Goal: Information Seeking & Learning: Learn about a topic

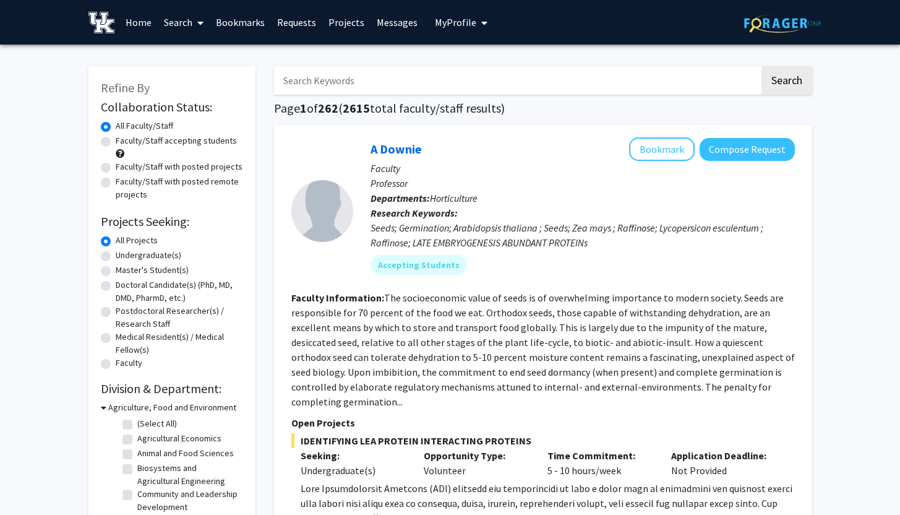
click at [349, 88] on input "Search Keywords" at bounding box center [517, 80] width 486 height 28
type input "[PERSON_NAME]"
click at [762, 66] on button "Search" at bounding box center [787, 80] width 51 height 28
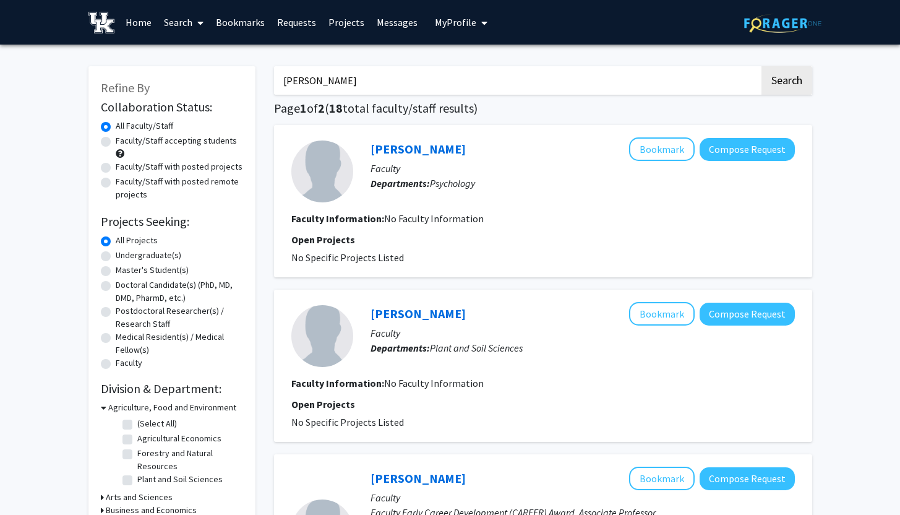
click at [244, 27] on link "Bookmarks" at bounding box center [240, 22] width 61 height 43
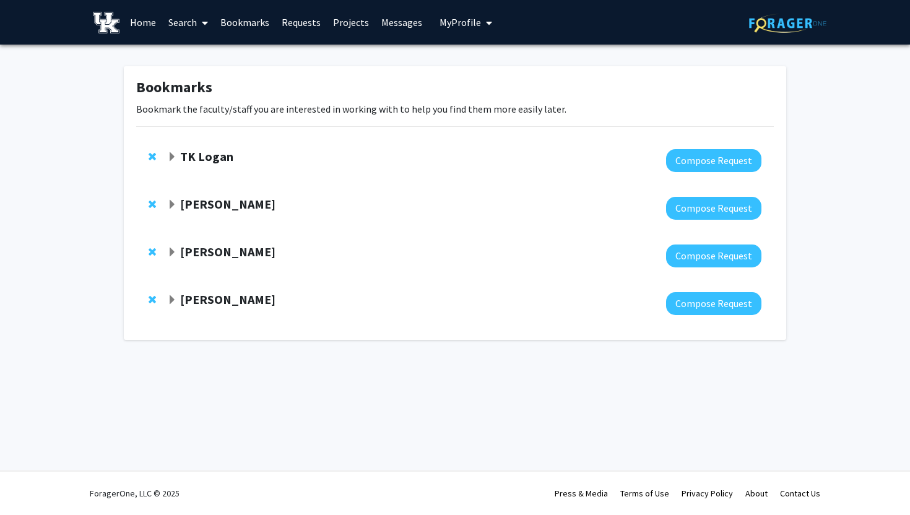
click at [216, 157] on strong "TK Logan" at bounding box center [206, 155] width 53 height 15
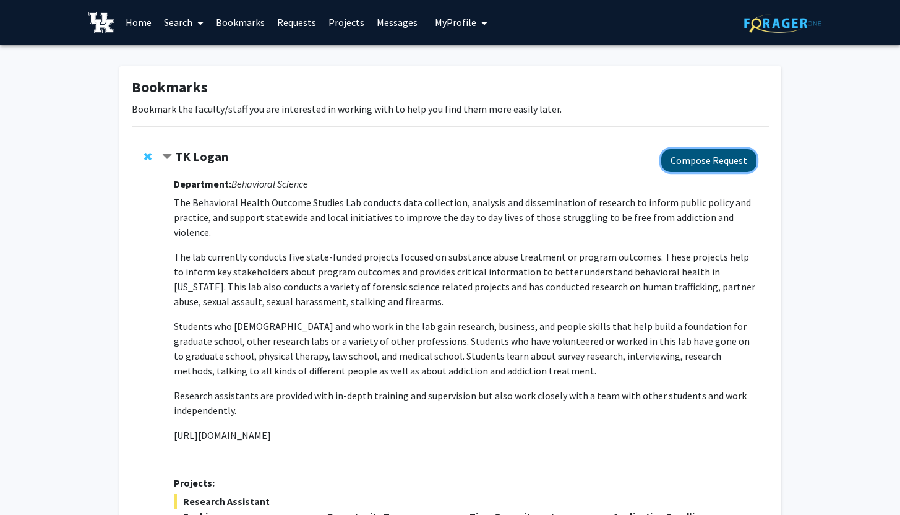
click at [735, 158] on button "Compose Request" at bounding box center [708, 160] width 95 height 23
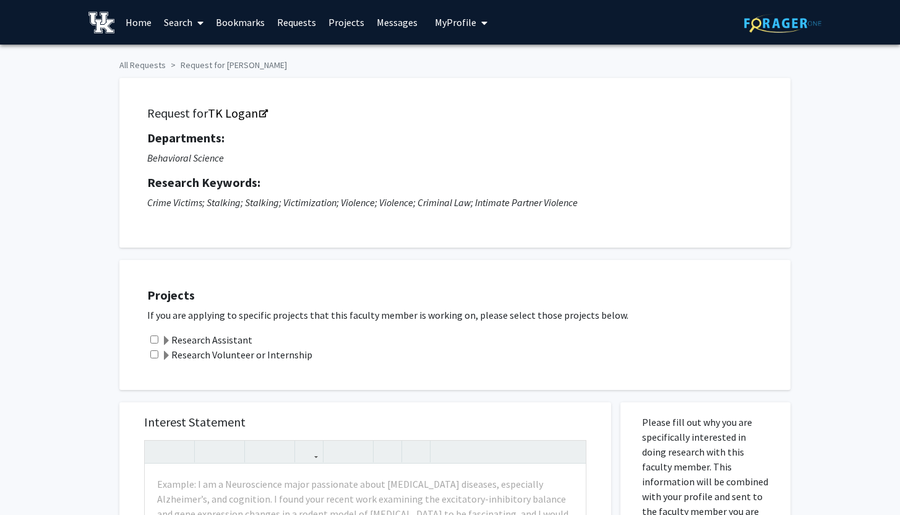
click at [459, 24] on span "My Profile" at bounding box center [455, 22] width 41 height 12
click at [491, 68] on span "View Profile" at bounding box center [512, 71] width 75 height 14
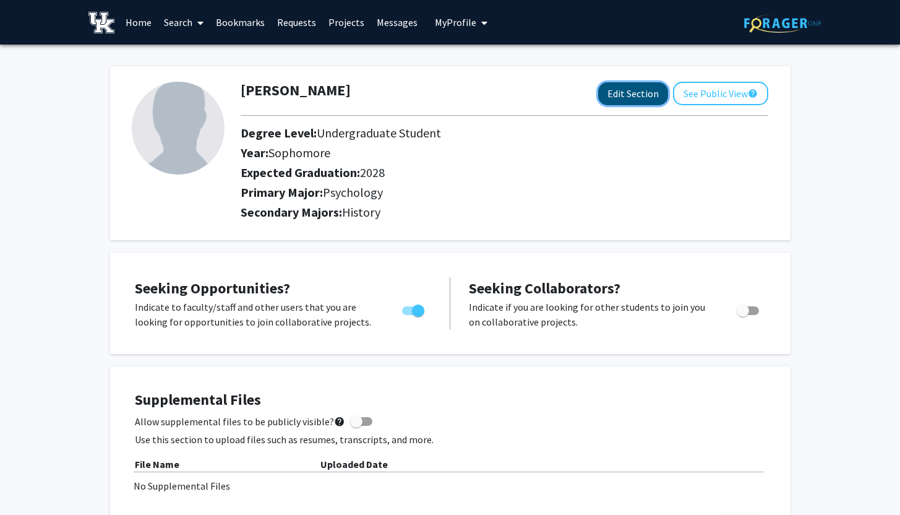
click at [621, 96] on button "Edit Section" at bounding box center [633, 93] width 70 height 23
select select "sophomore"
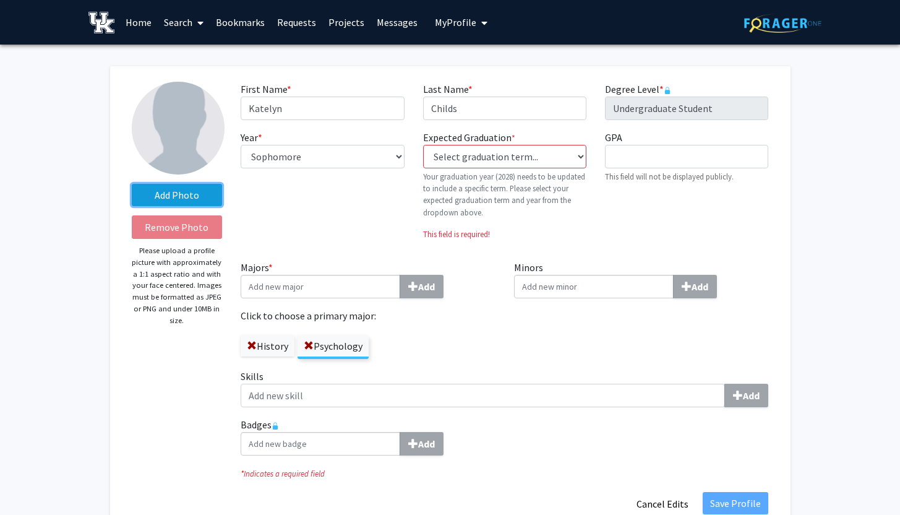
click at [209, 196] on label "Add Photo" at bounding box center [177, 195] width 91 height 22
click at [0, 0] on input "Add Photo" at bounding box center [0, 0] width 0 height 0
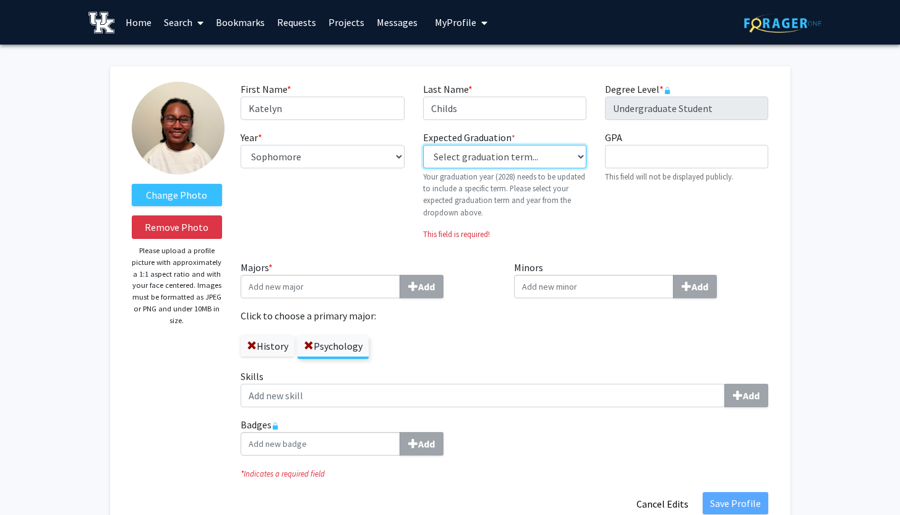
click at [577, 148] on select "Select graduation term... Previous: 2028 (Please select a specific term) Spring…" at bounding box center [504, 157] width 163 height 24
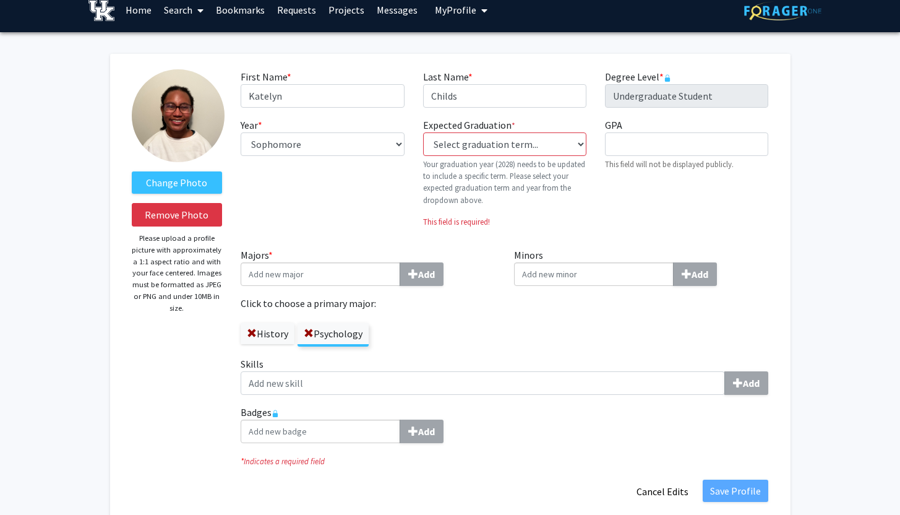
scroll to position [9, 0]
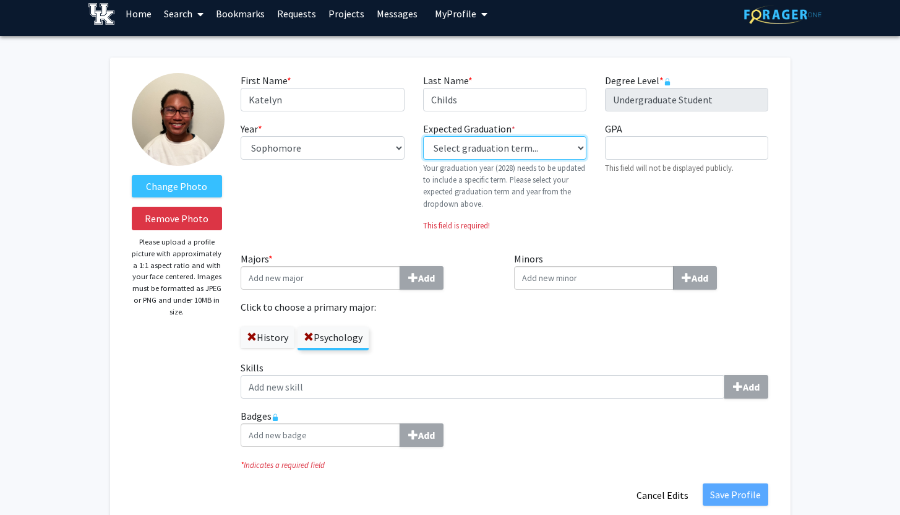
click at [570, 144] on select "Select graduation term... Previous: 2028 (Please select a specific term) Spring…" at bounding box center [504, 148] width 163 height 24
select select "42: spring_2028"
click at [423, 136] on select "Select graduation term... Previous: 2028 (Please select a specific term) Spring…" at bounding box center [504, 148] width 163 height 24
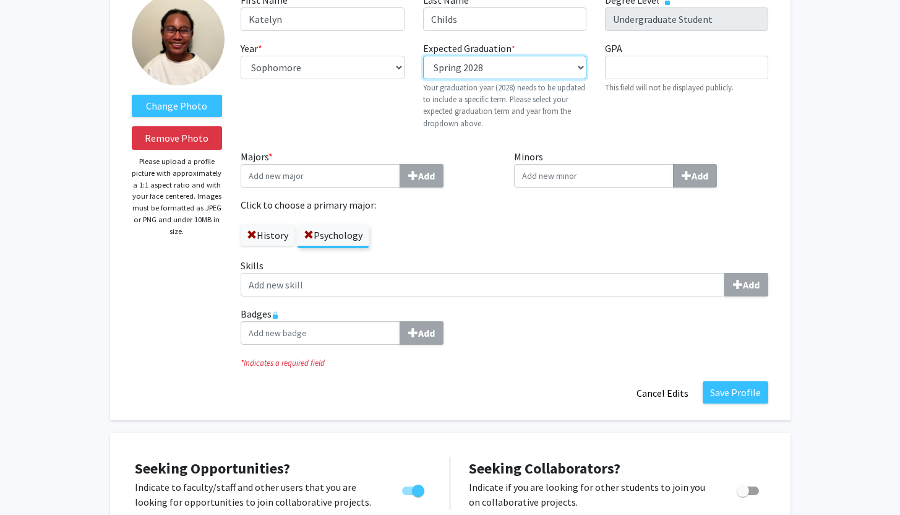
scroll to position [88, 0]
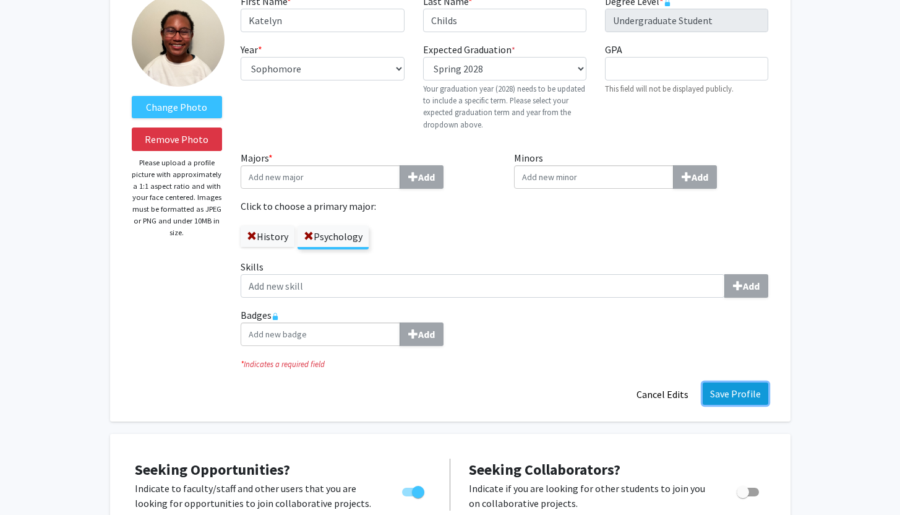
click at [732, 394] on button "Save Profile" at bounding box center [736, 393] width 66 height 22
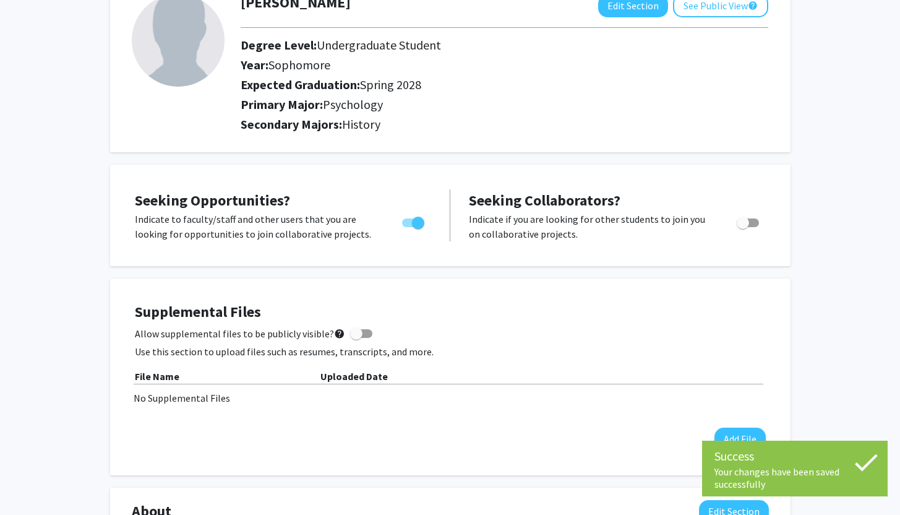
scroll to position [0, 0]
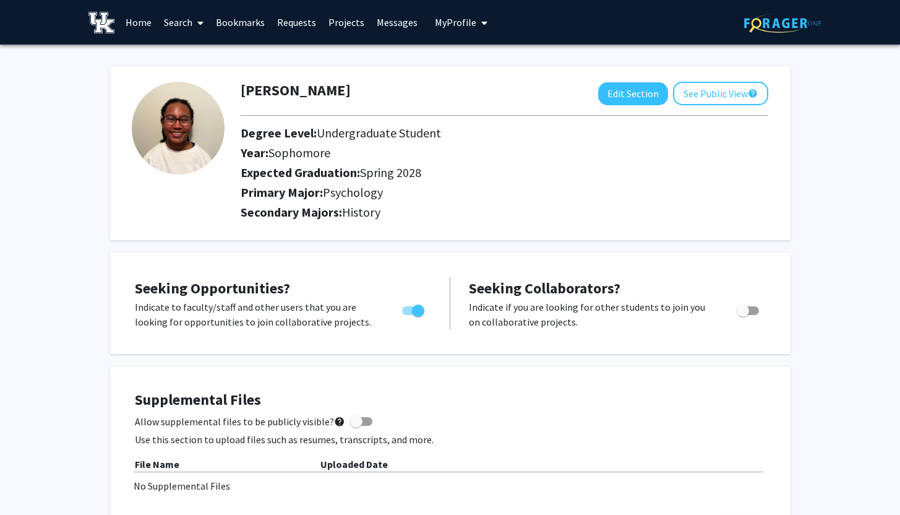
click at [247, 27] on link "Bookmarks" at bounding box center [240, 22] width 61 height 43
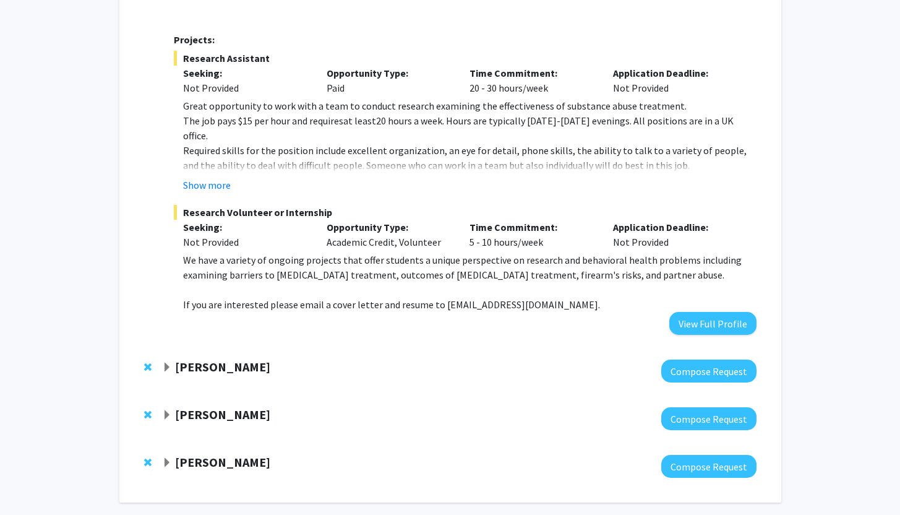
scroll to position [442, 0]
click at [266, 359] on strong "[PERSON_NAME]" at bounding box center [222, 366] width 95 height 15
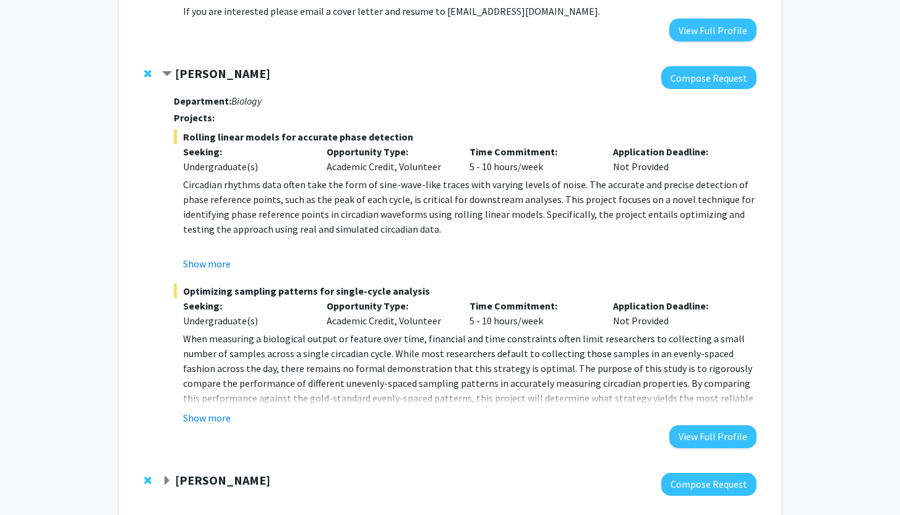
scroll to position [738, 0]
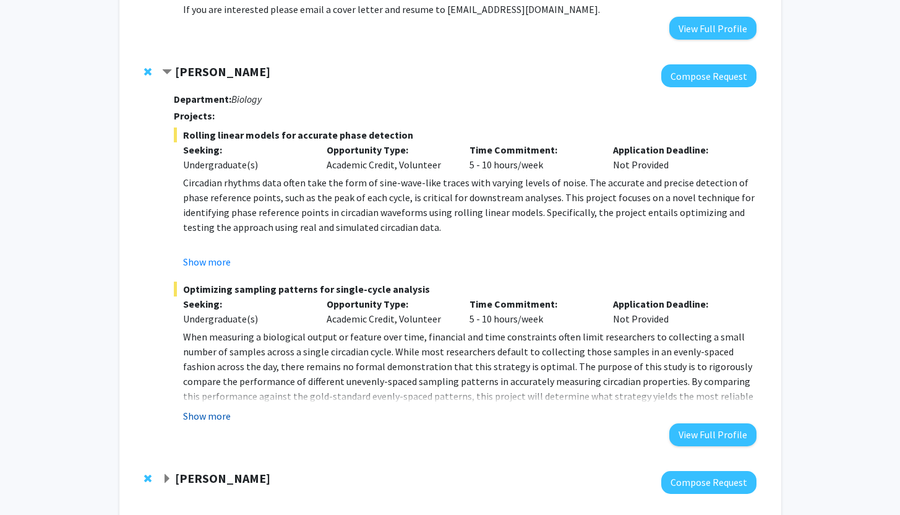
click at [226, 408] on button "Show more" at bounding box center [207, 415] width 48 height 15
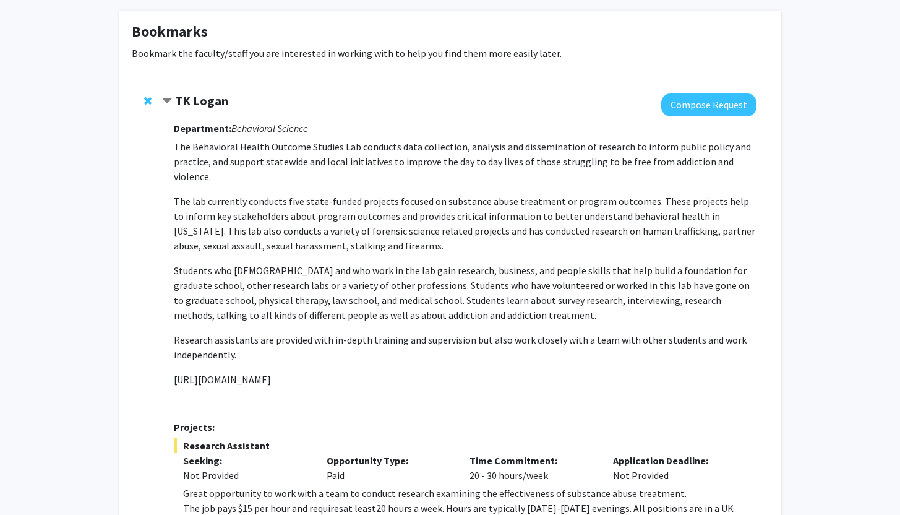
scroll to position [61, 0]
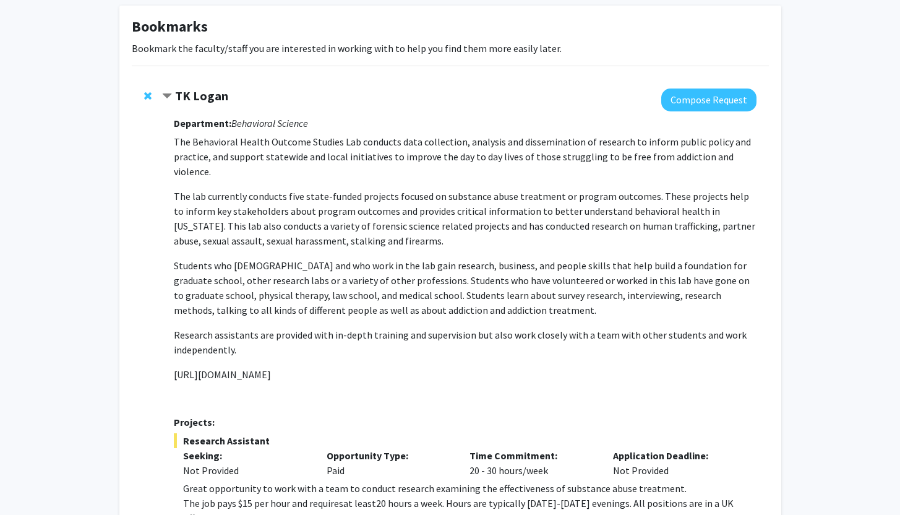
click at [165, 100] on span "Contract TK Logan Bookmark" at bounding box center [167, 97] width 10 height 10
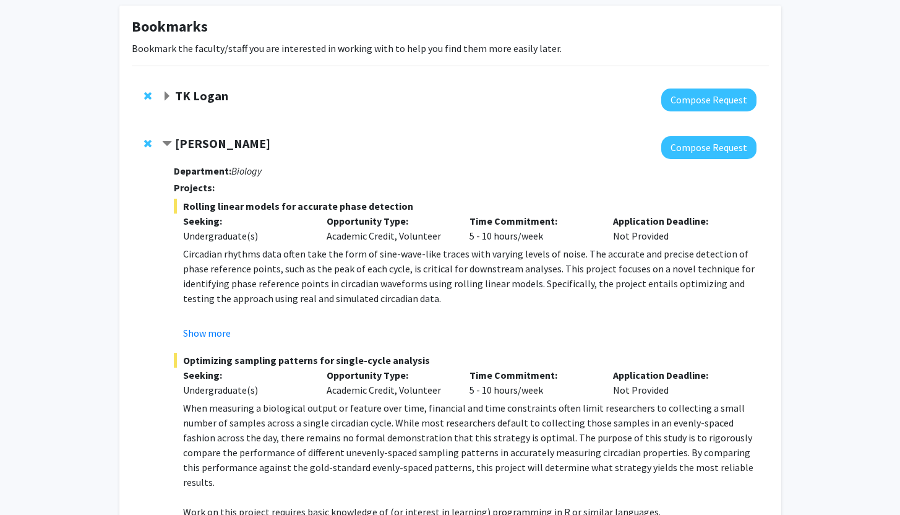
click at [165, 100] on span "Expand TK Logan Bookmark" at bounding box center [167, 97] width 10 height 10
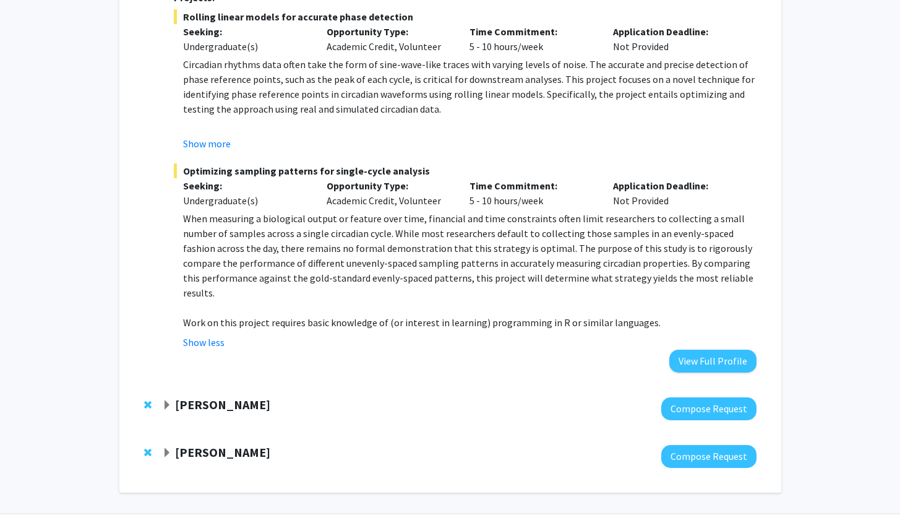
scroll to position [869, 0]
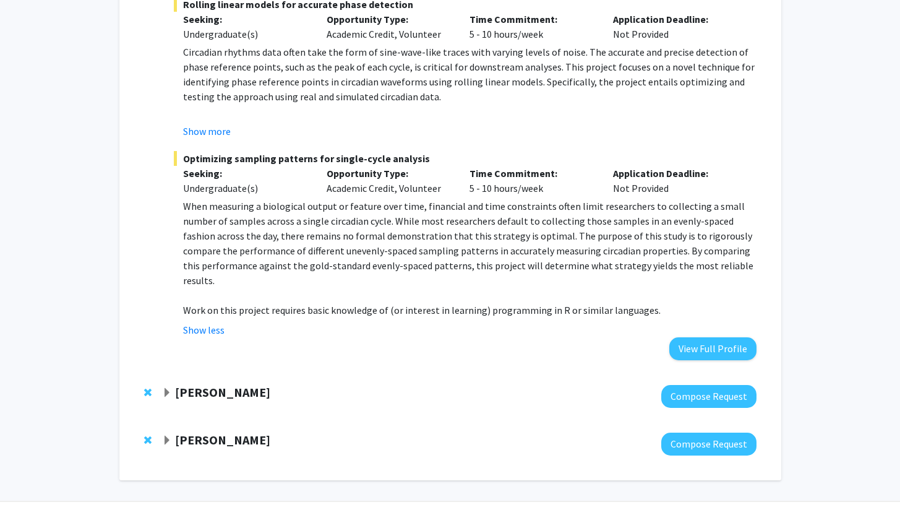
click at [269, 384] on strong "[PERSON_NAME]" at bounding box center [222, 391] width 95 height 15
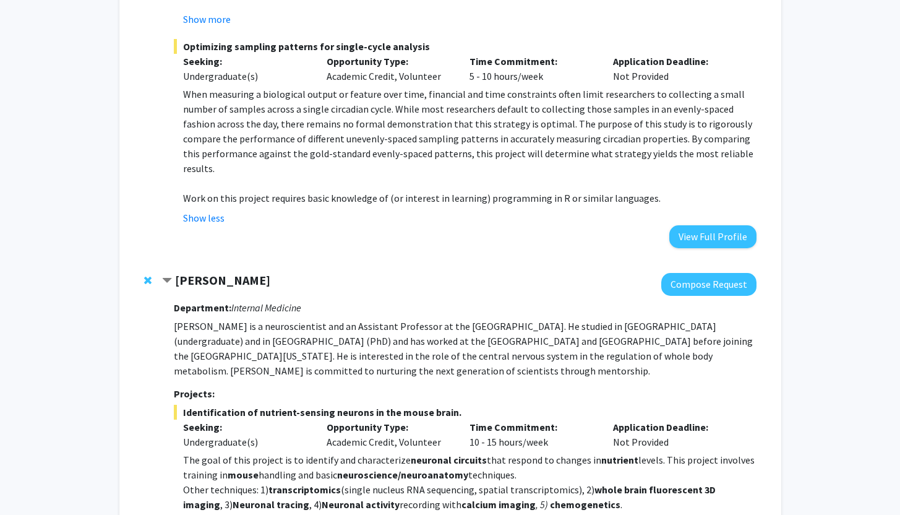
scroll to position [978, 0]
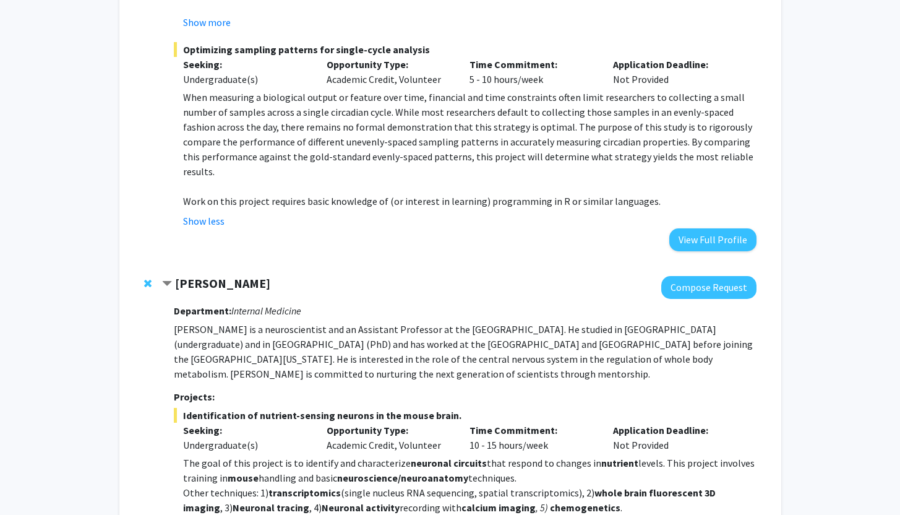
click at [248, 275] on strong "[PERSON_NAME]" at bounding box center [222, 282] width 95 height 15
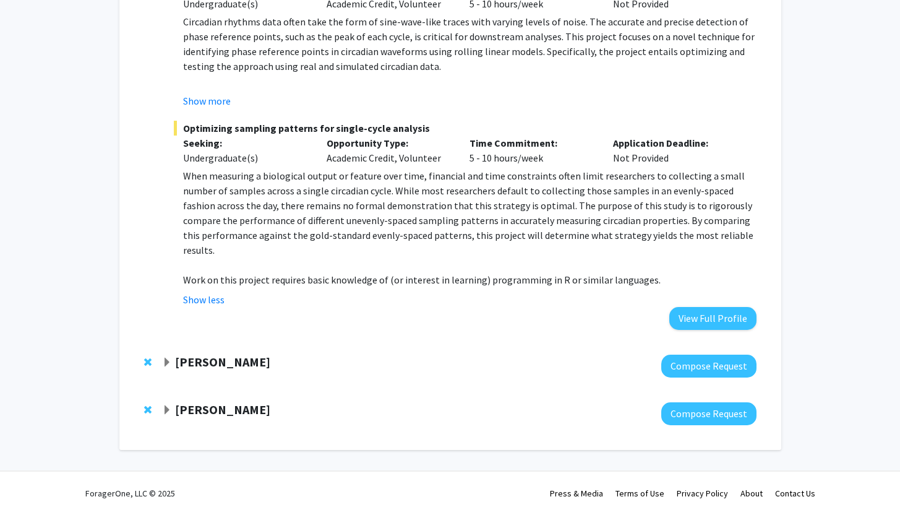
scroll to position [869, 0]
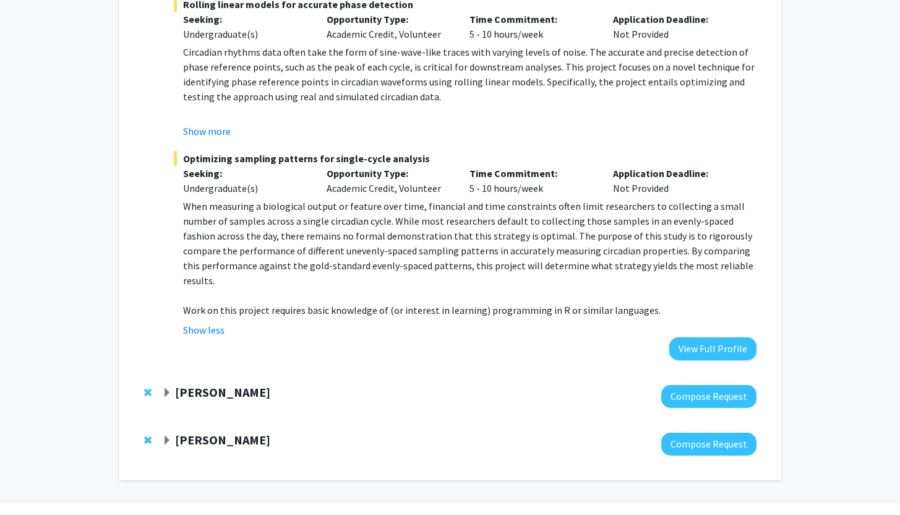
click at [251, 432] on strong "[PERSON_NAME]" at bounding box center [222, 439] width 95 height 15
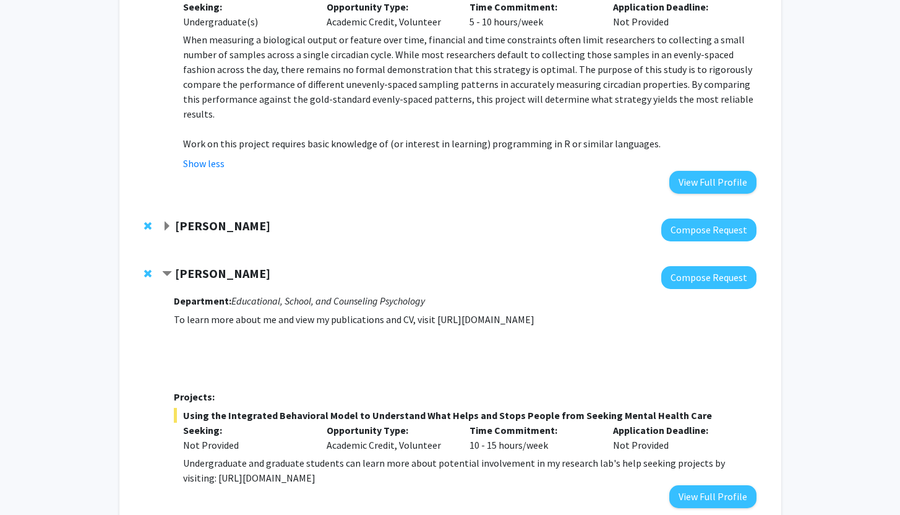
scroll to position [1031, 0]
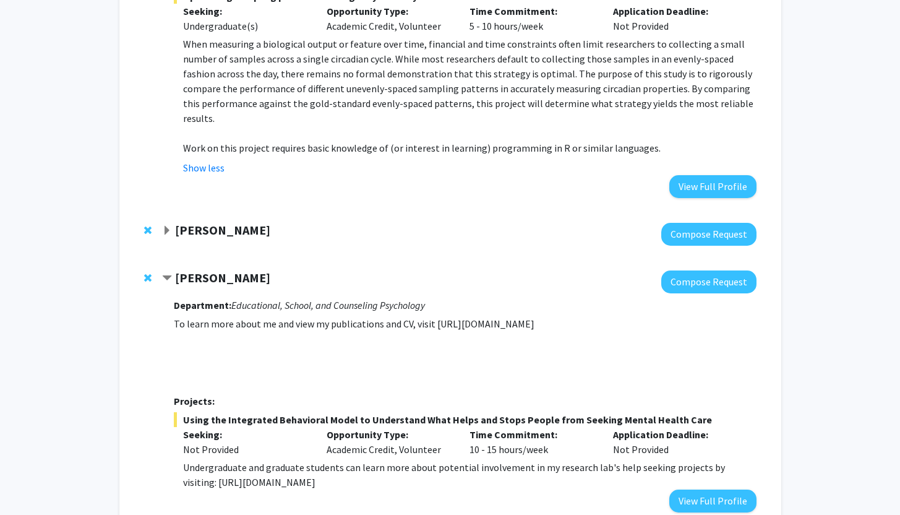
click at [244, 270] on strong "[PERSON_NAME]" at bounding box center [222, 277] width 95 height 15
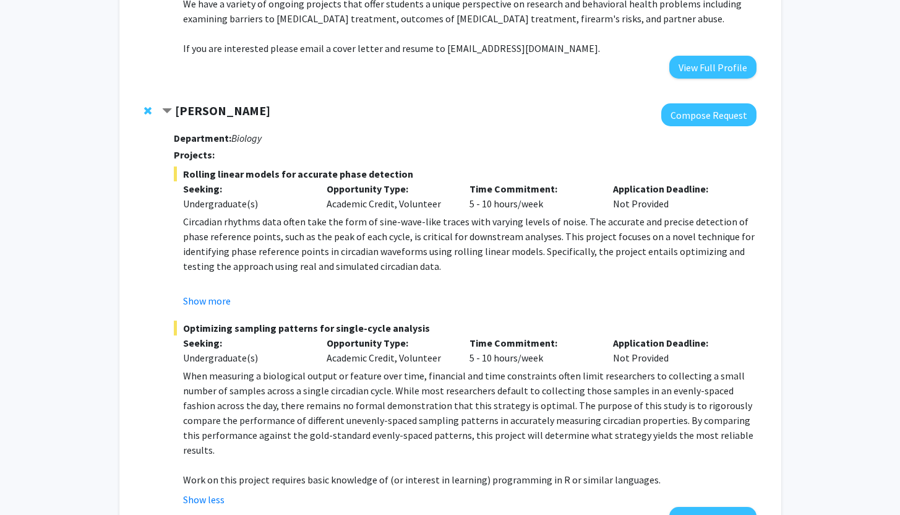
scroll to position [669, 0]
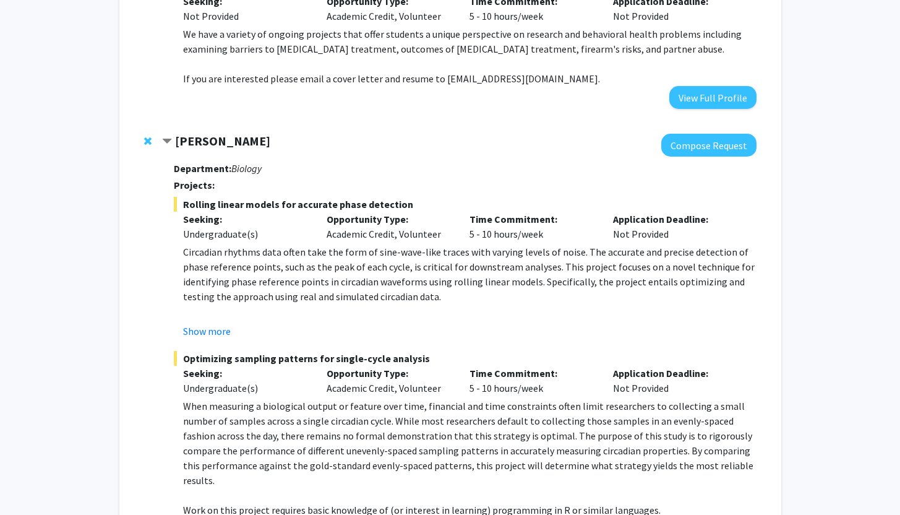
click at [225, 133] on strong "[PERSON_NAME]" at bounding box center [222, 140] width 95 height 15
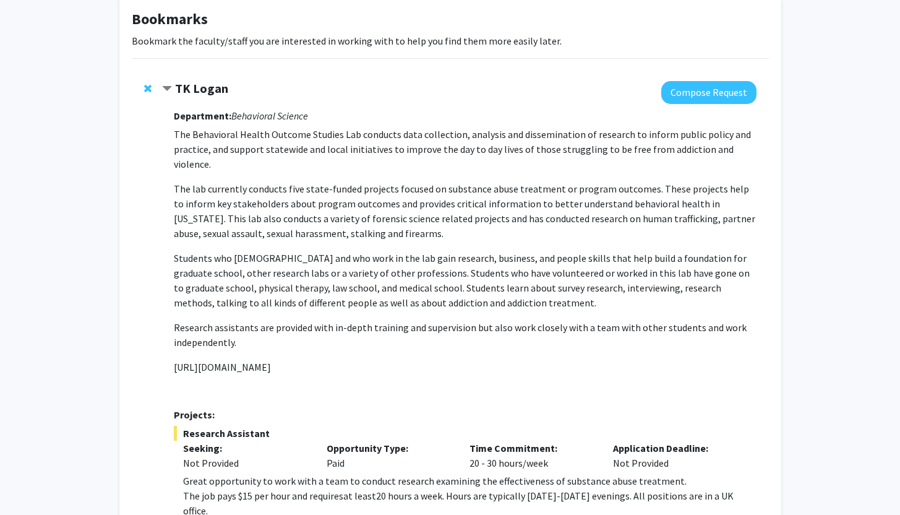
scroll to position [0, 0]
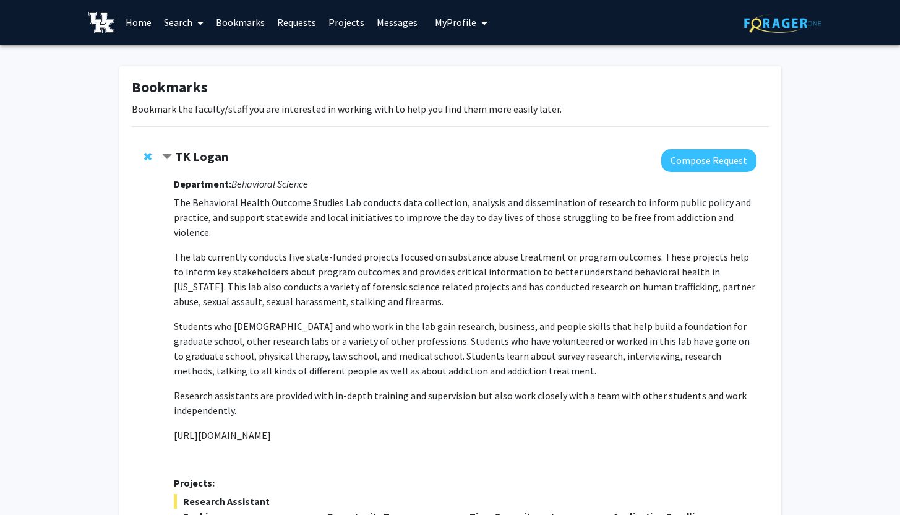
click at [210, 161] on strong "TK Logan" at bounding box center [201, 155] width 53 height 15
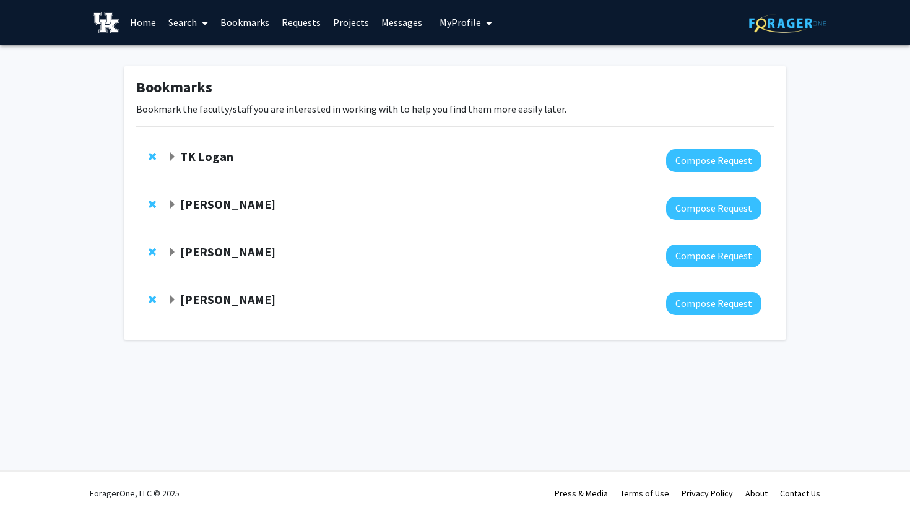
click at [353, 19] on link "Projects" at bounding box center [351, 22] width 48 height 43
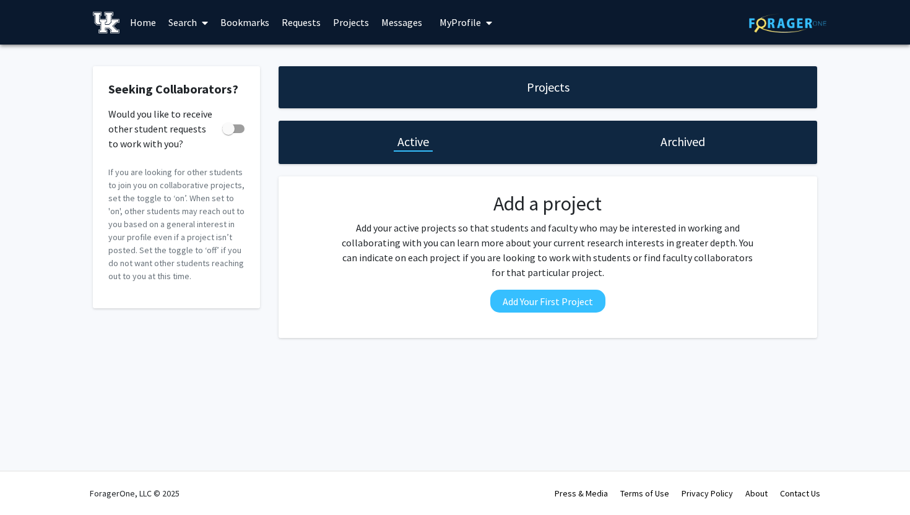
click at [147, 23] on link "Home" at bounding box center [143, 22] width 38 height 43
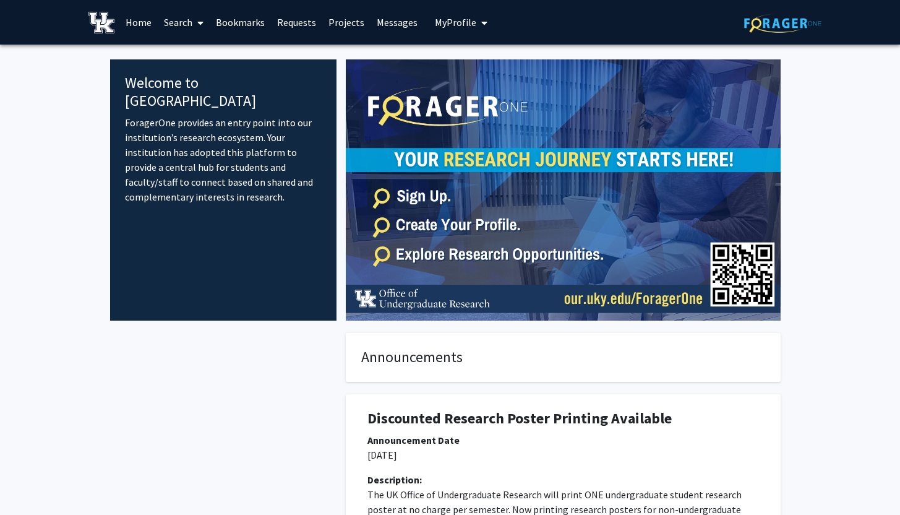
click at [183, 18] on link "Search" at bounding box center [184, 22] width 52 height 43
click at [195, 60] on span "Faculty/Staff" at bounding box center [203, 57] width 91 height 25
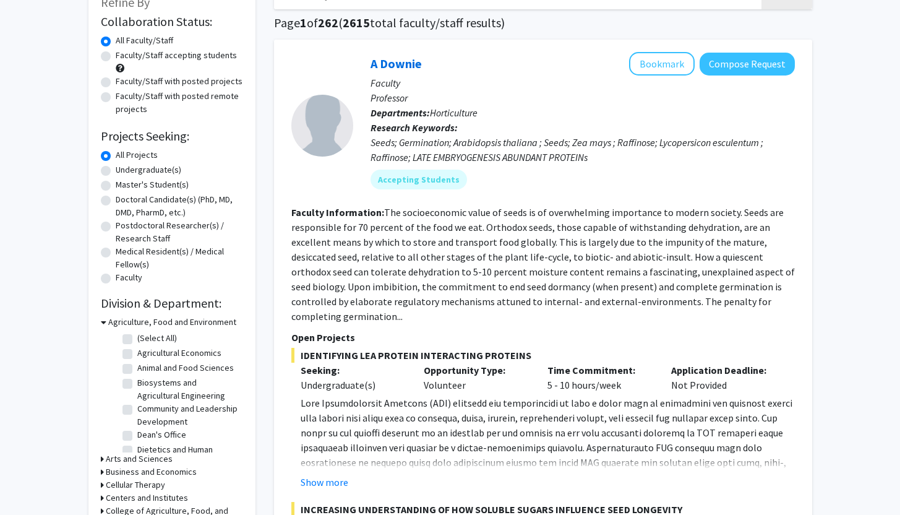
scroll to position [86, 0]
click at [116, 168] on label "Undergraduate(s)" at bounding box center [149, 169] width 66 height 13
click at [116, 168] on input "Undergraduate(s)" at bounding box center [120, 167] width 8 height 8
radio input "true"
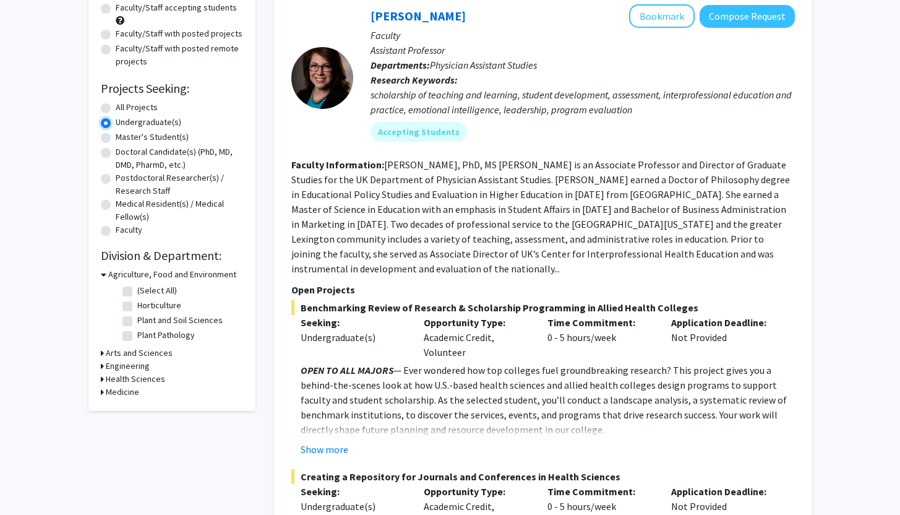
scroll to position [134, 0]
click at [140, 352] on h3 "Arts and Sciences" at bounding box center [139, 352] width 67 height 13
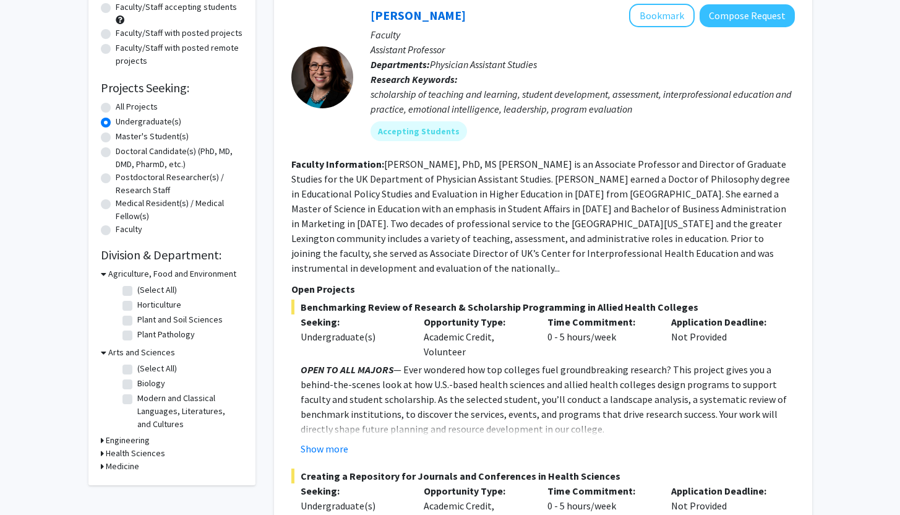
click at [137, 455] on h3 "Health Sciences" at bounding box center [135, 453] width 59 height 13
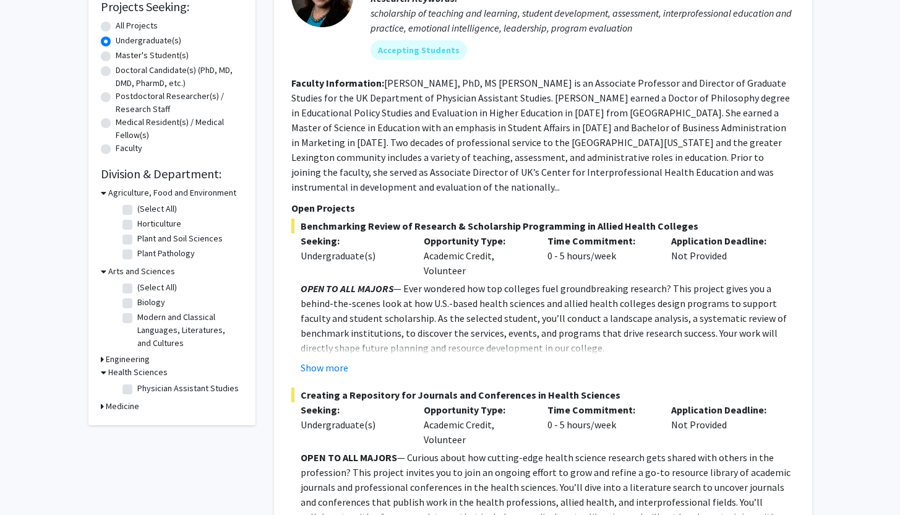
scroll to position [217, 0]
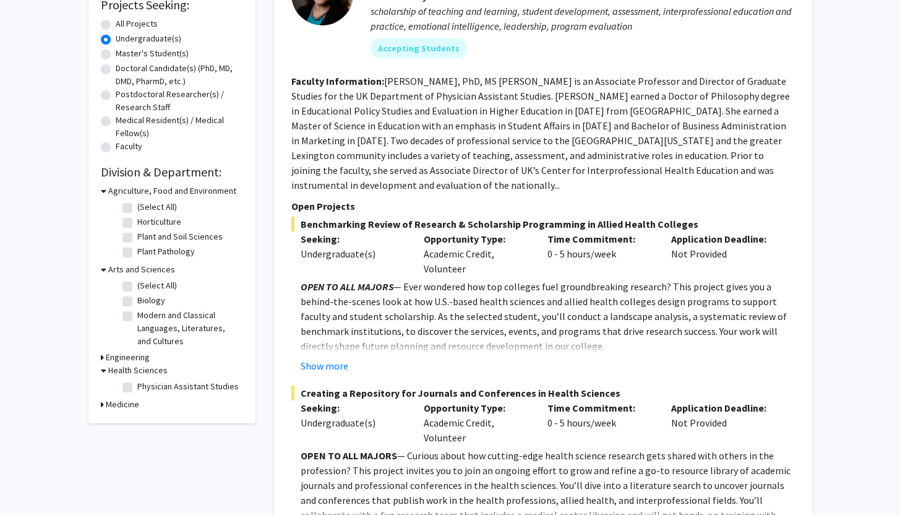
click at [126, 405] on h3 "Medicine" at bounding box center [122, 404] width 33 height 13
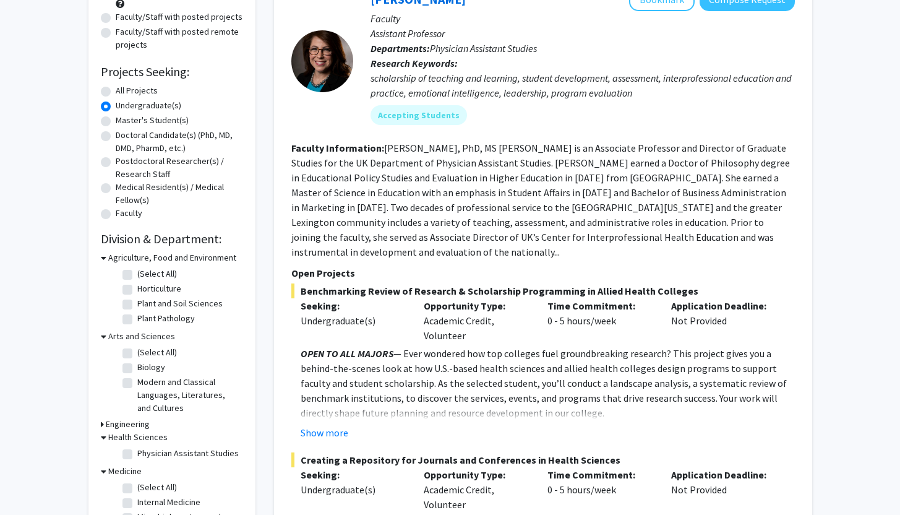
scroll to position [149, 0]
click at [137, 349] on label "(Select All)" at bounding box center [157, 352] width 40 height 13
click at [137, 349] on input "(Select All)" at bounding box center [141, 350] width 8 height 8
checkbox input "true"
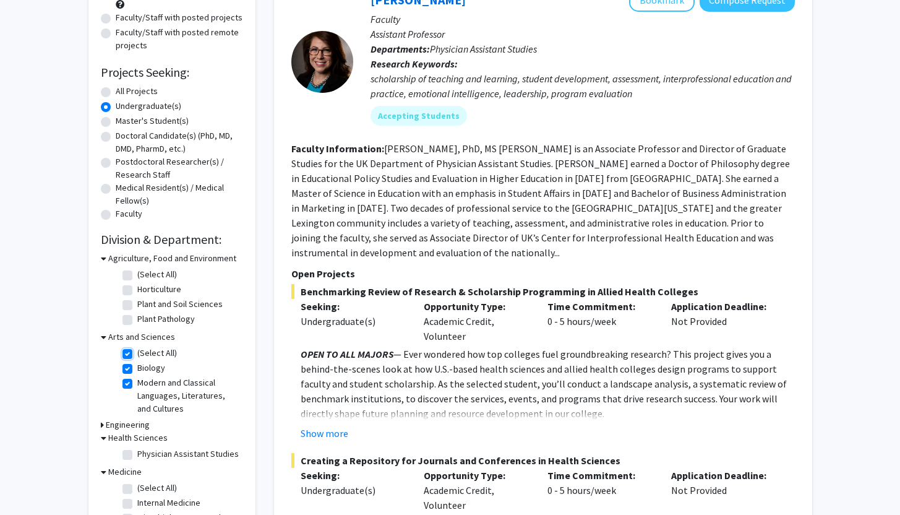
checkbox input "true"
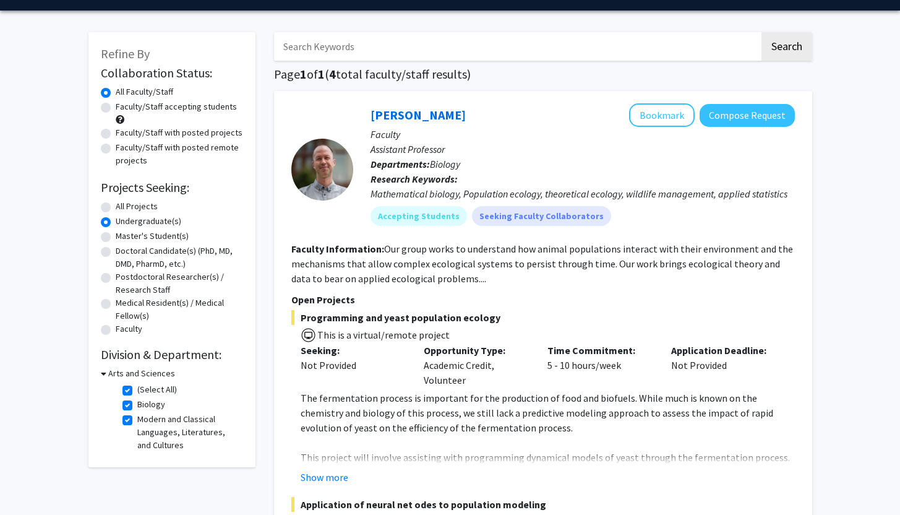
scroll to position [27, 0]
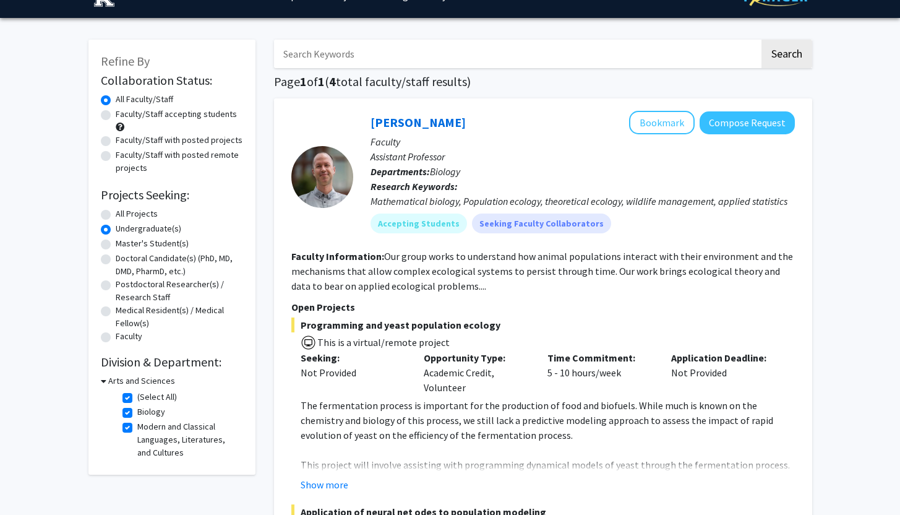
click at [158, 381] on h3 "Arts and Sciences" at bounding box center [141, 380] width 67 height 13
click at [158, 381] on h3 "Arts and Sciences" at bounding box center [139, 380] width 67 height 13
click at [116, 210] on label "All Projects" at bounding box center [137, 213] width 42 height 13
click at [116, 210] on input "All Projects" at bounding box center [120, 211] width 8 height 8
radio input "true"
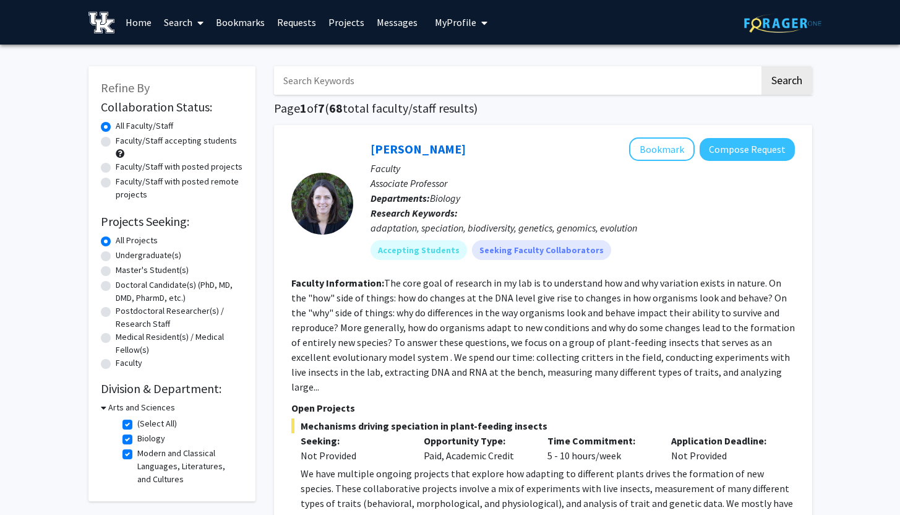
click at [116, 257] on label "Undergraduate(s)" at bounding box center [149, 255] width 66 height 13
click at [116, 257] on input "Undergraduate(s)" at bounding box center [120, 253] width 8 height 8
radio input "true"
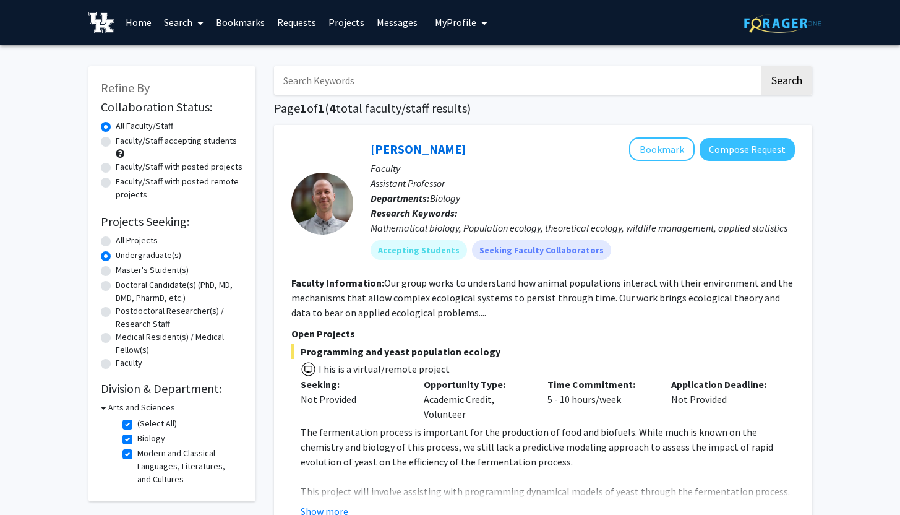
click at [137, 422] on label "(Select All)" at bounding box center [157, 423] width 40 height 13
click at [137, 422] on input "(Select All)" at bounding box center [141, 421] width 8 height 8
checkbox input "false"
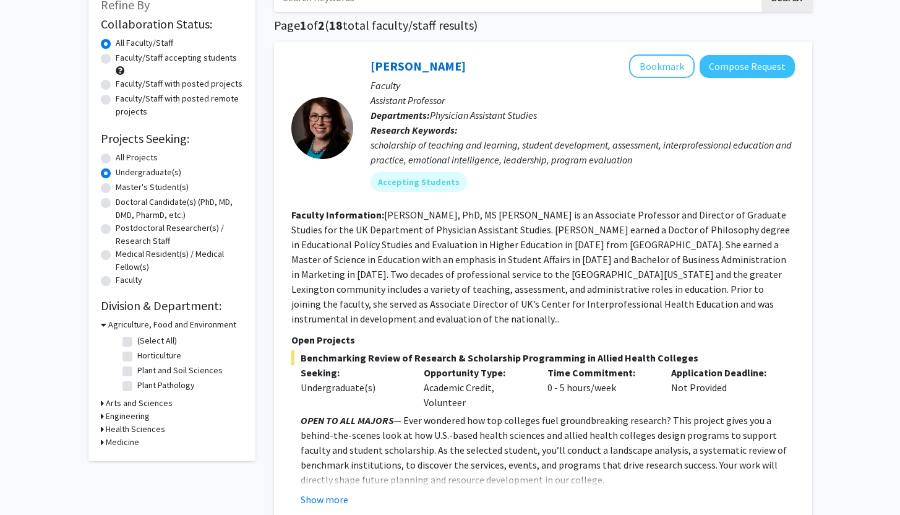
scroll to position [88, 0]
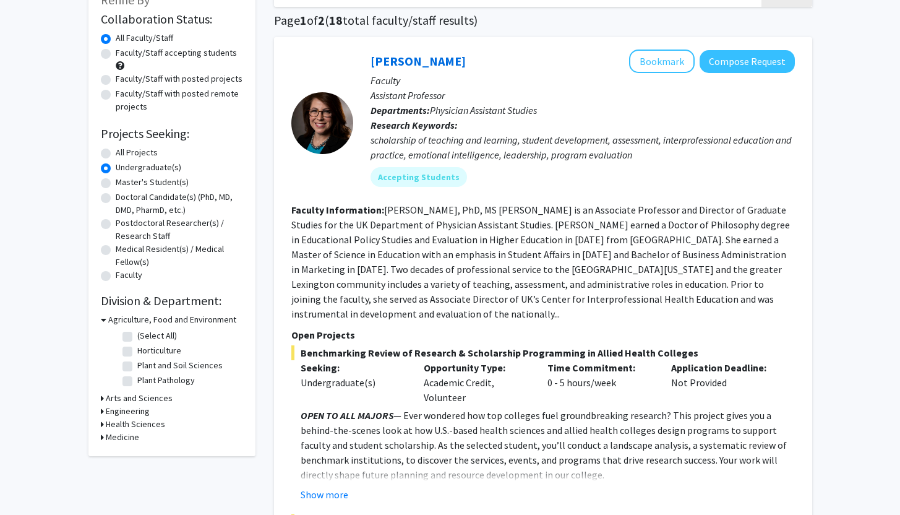
click at [164, 397] on h3 "Arts and Sciences" at bounding box center [139, 398] width 67 height 13
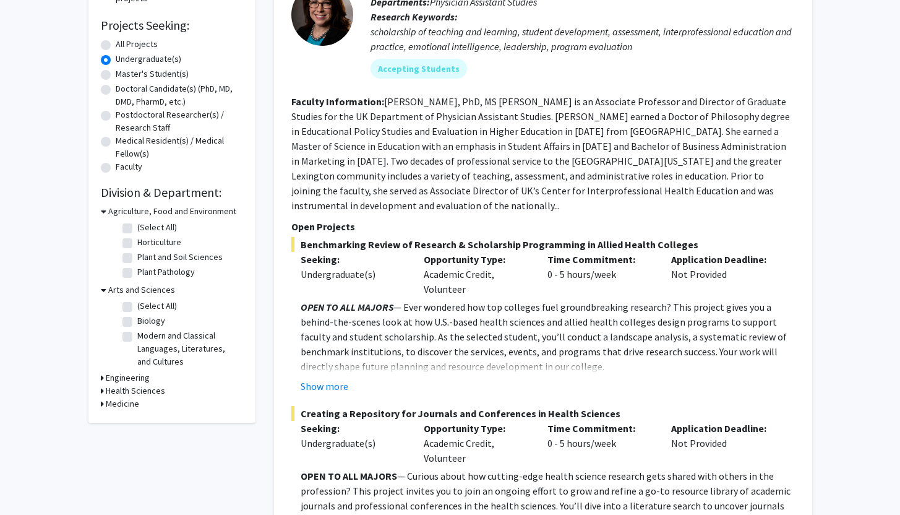
scroll to position [199, 0]
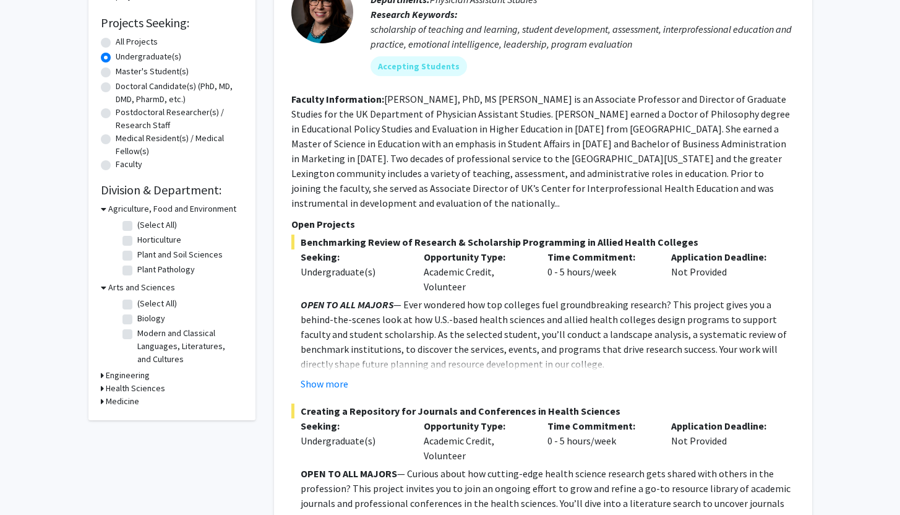
click at [144, 373] on h3 "Engineering" at bounding box center [128, 375] width 44 height 13
click at [142, 409] on h3 "Health Sciences" at bounding box center [135, 409] width 59 height 13
click at [126, 446] on h3 "Medicine" at bounding box center [122, 443] width 33 height 13
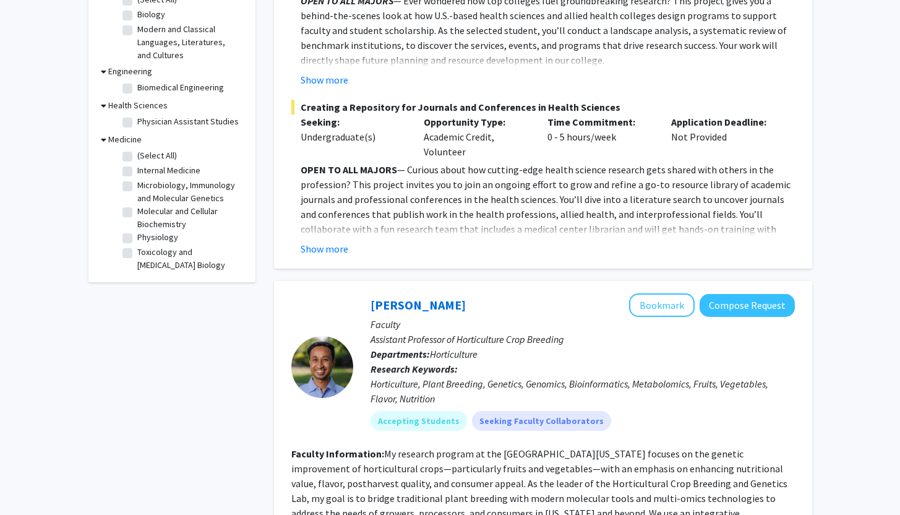
scroll to position [0, 0]
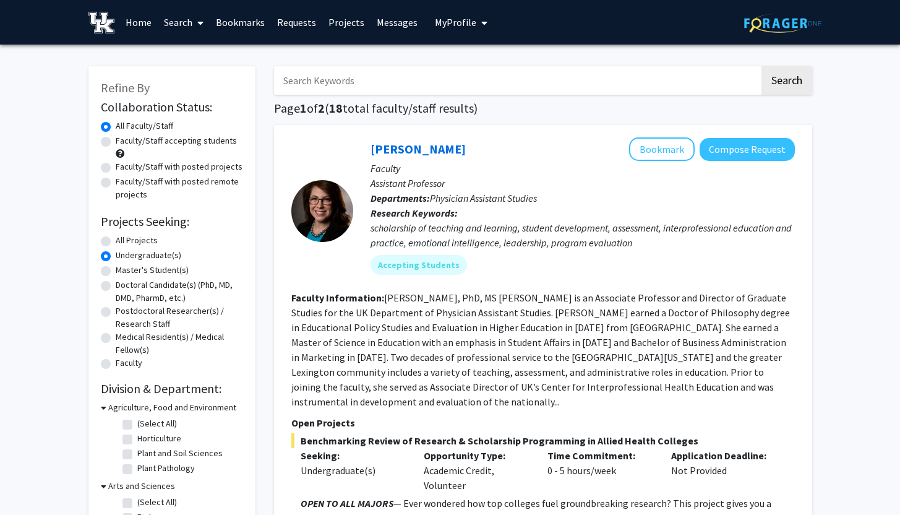
click at [116, 141] on label "Faculty/Staff accepting students" at bounding box center [176, 140] width 121 height 13
click at [116, 141] on input "Faculty/Staff accepting students" at bounding box center [120, 138] width 8 height 8
radio input "true"
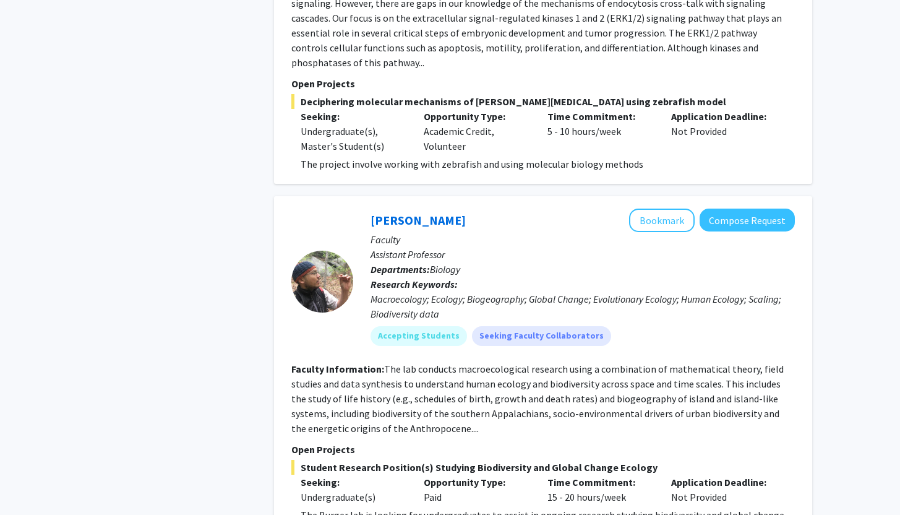
scroll to position [5916, 0]
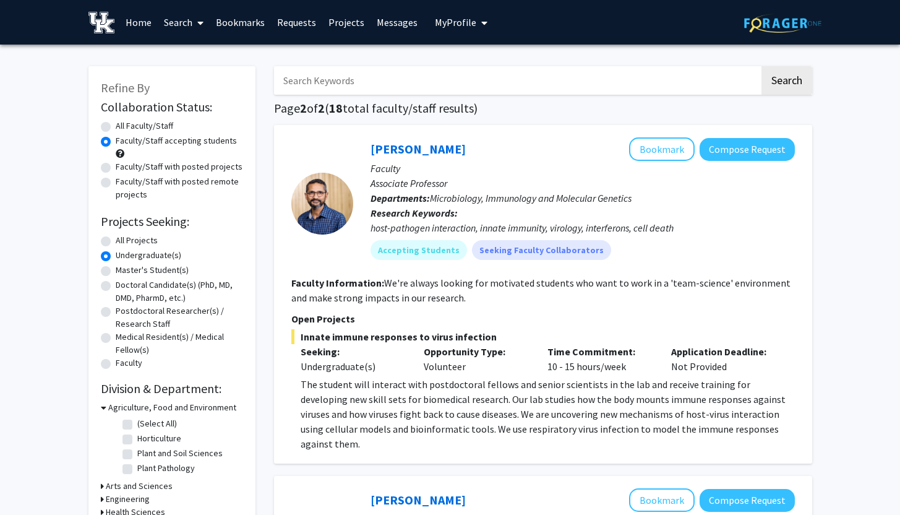
click at [249, 24] on link "Bookmarks" at bounding box center [240, 22] width 61 height 43
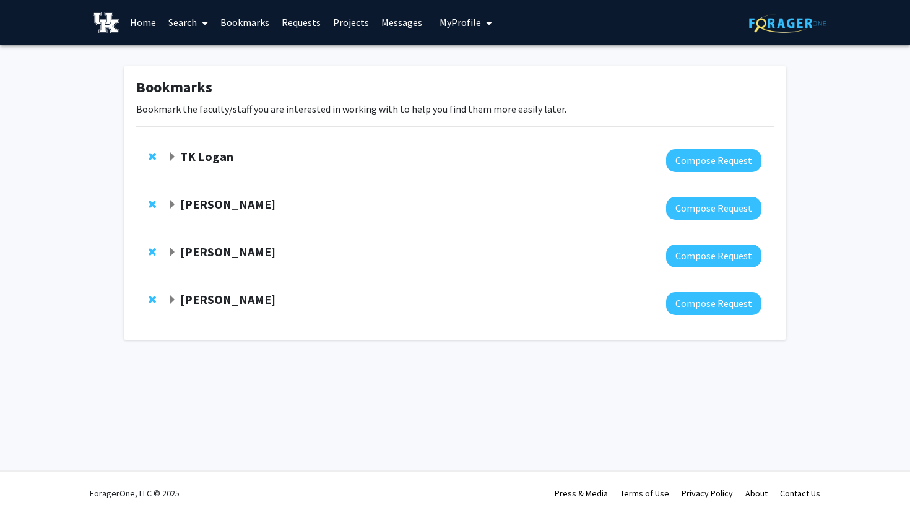
click at [556, 160] on div at bounding box center [464, 160] width 594 height 23
click at [217, 158] on strong "TK Logan" at bounding box center [206, 155] width 53 height 15
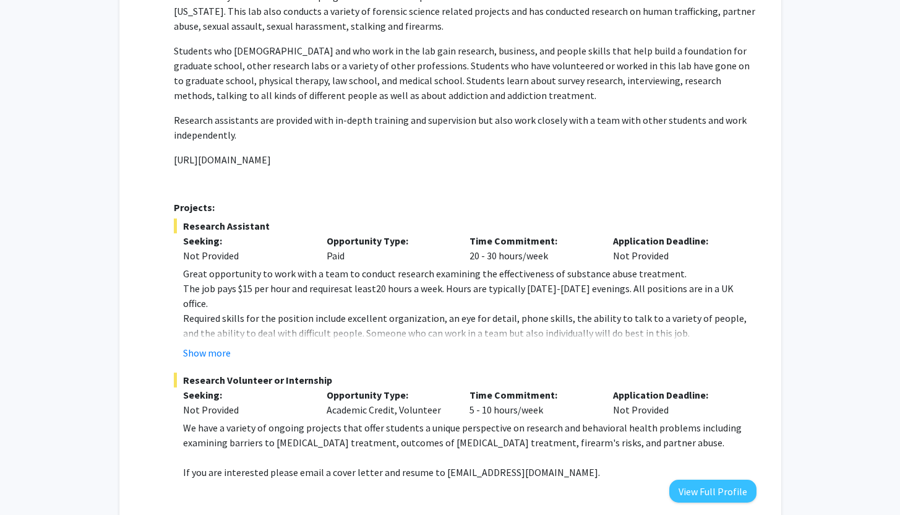
scroll to position [278, 0]
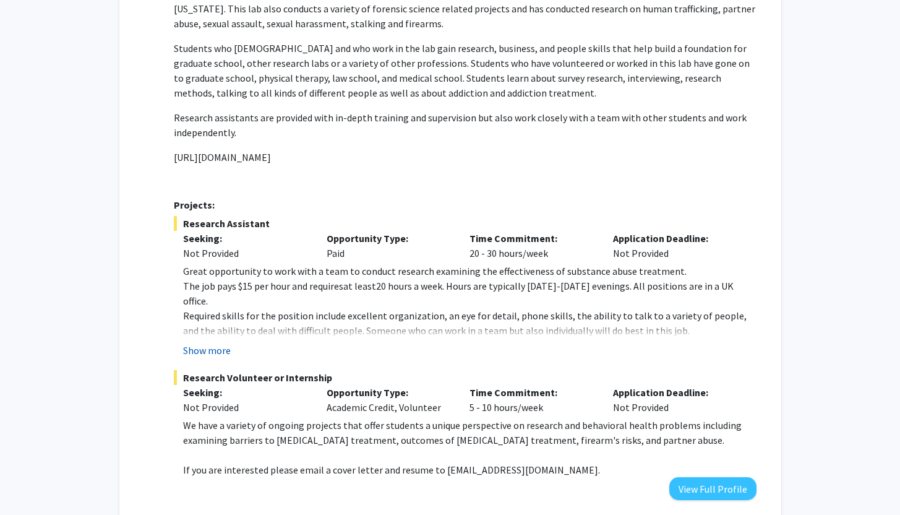
click at [207, 343] on button "Show more" at bounding box center [207, 350] width 48 height 15
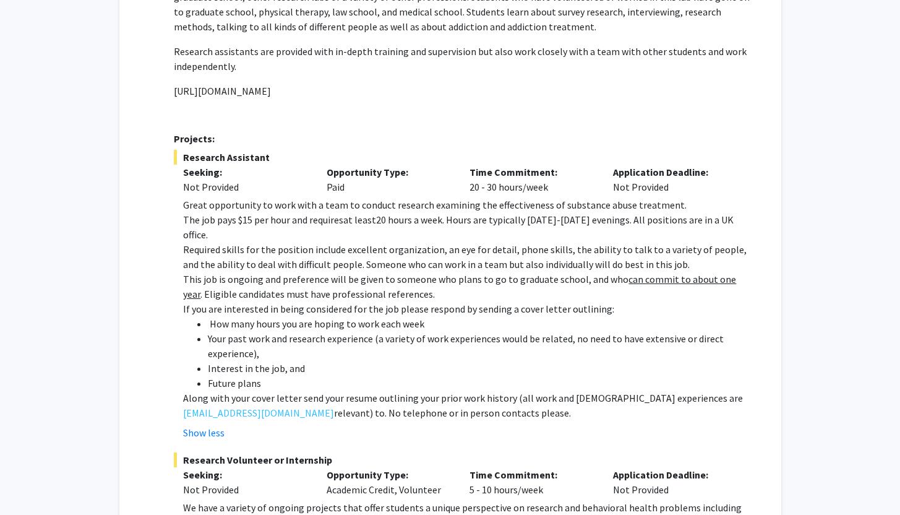
scroll to position [348, 0]
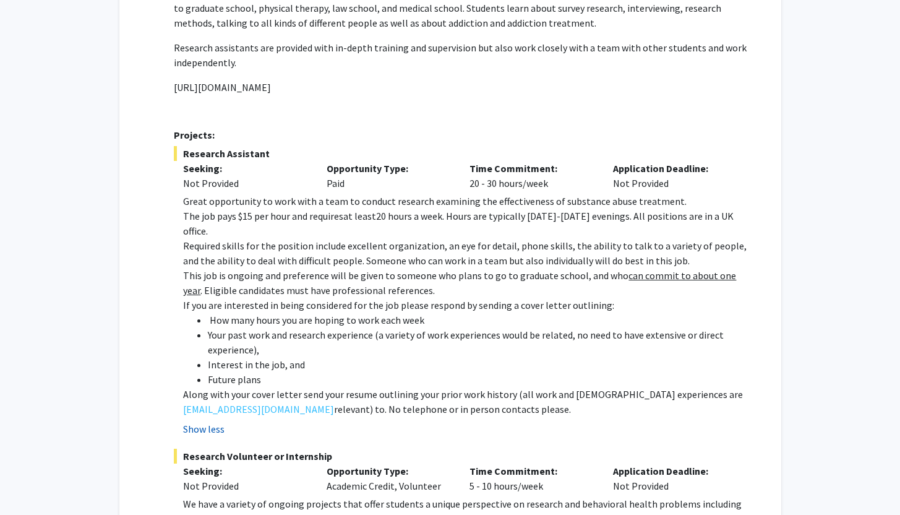
click at [205, 421] on button "Show less" at bounding box center [203, 428] width 41 height 15
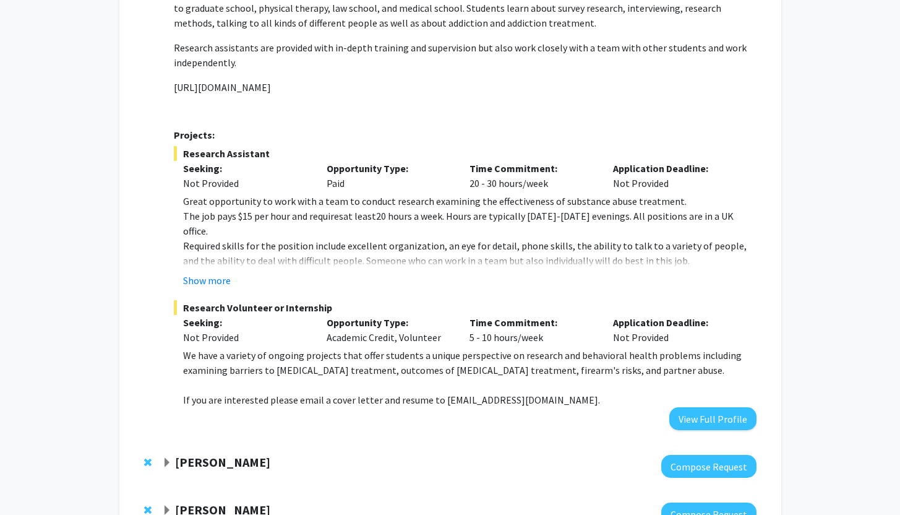
click at [260, 454] on strong "[PERSON_NAME]" at bounding box center [222, 461] width 95 height 15
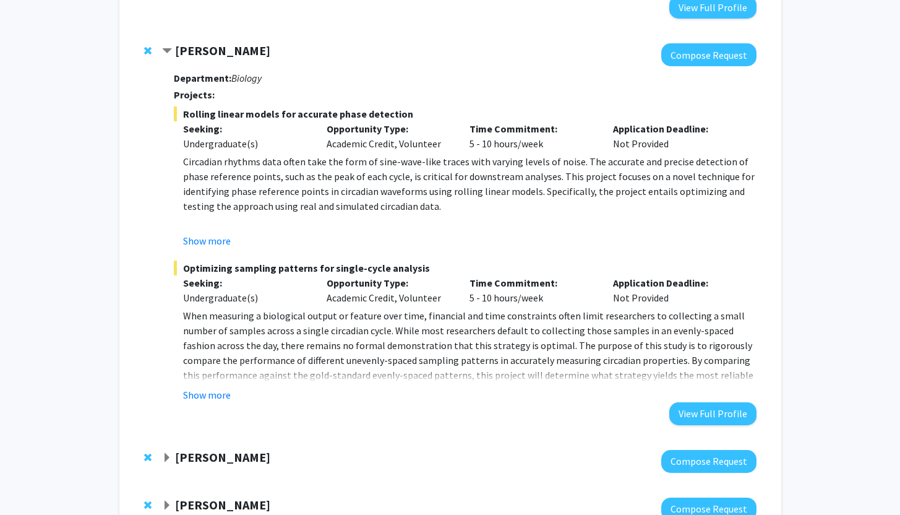
scroll to position [839, 0]
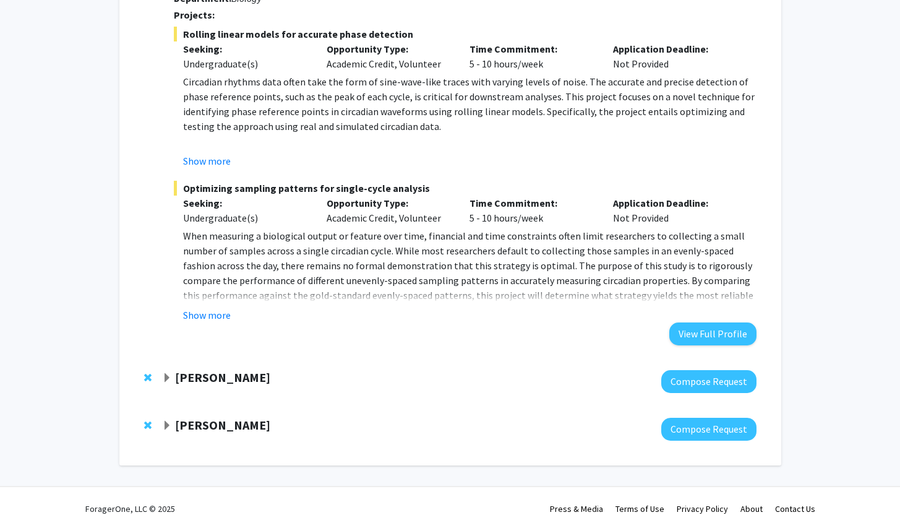
click at [265, 370] on div "[PERSON_NAME] Compose Request" at bounding box center [459, 381] width 594 height 23
click at [265, 369] on strong "[PERSON_NAME]" at bounding box center [222, 376] width 95 height 15
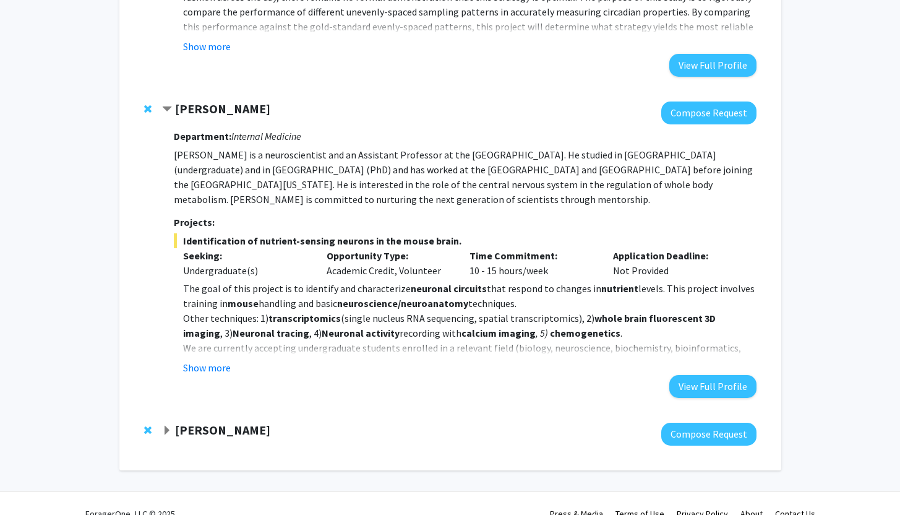
scroll to position [1113, 0]
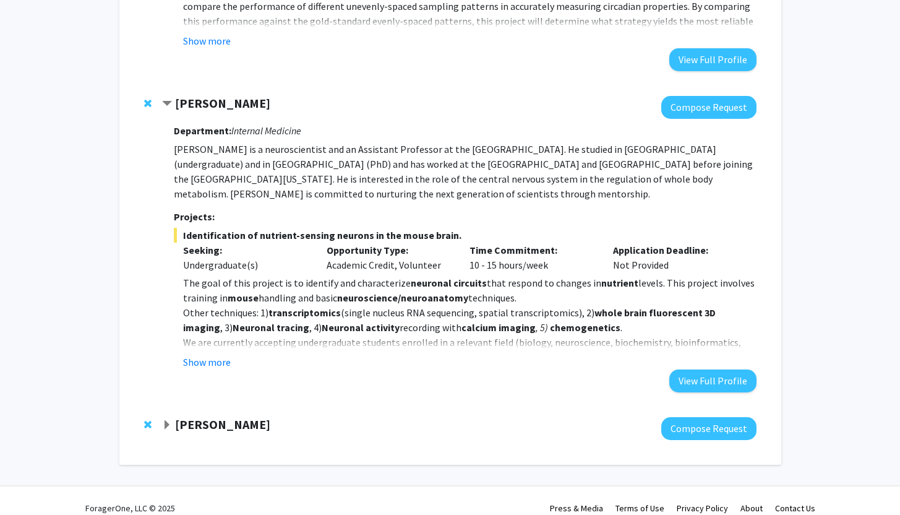
click at [238, 416] on strong "[PERSON_NAME]" at bounding box center [222, 423] width 95 height 15
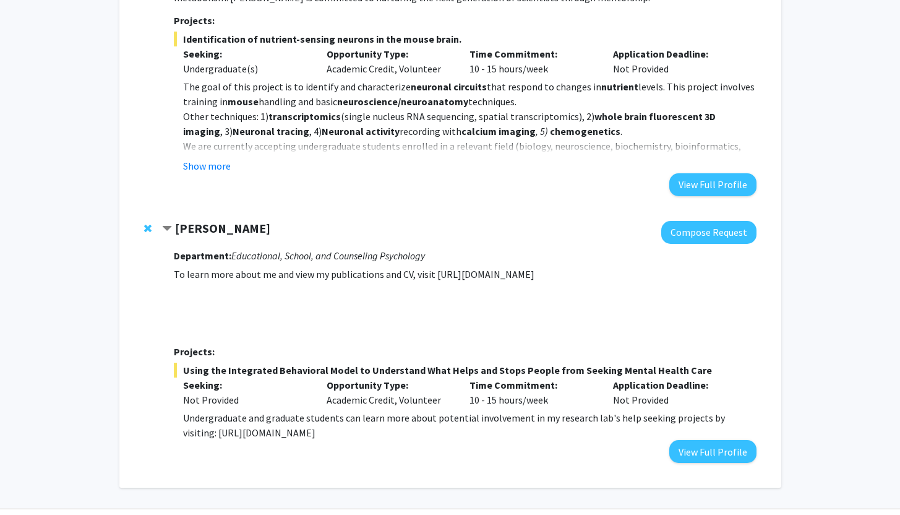
scroll to position [1310, 0]
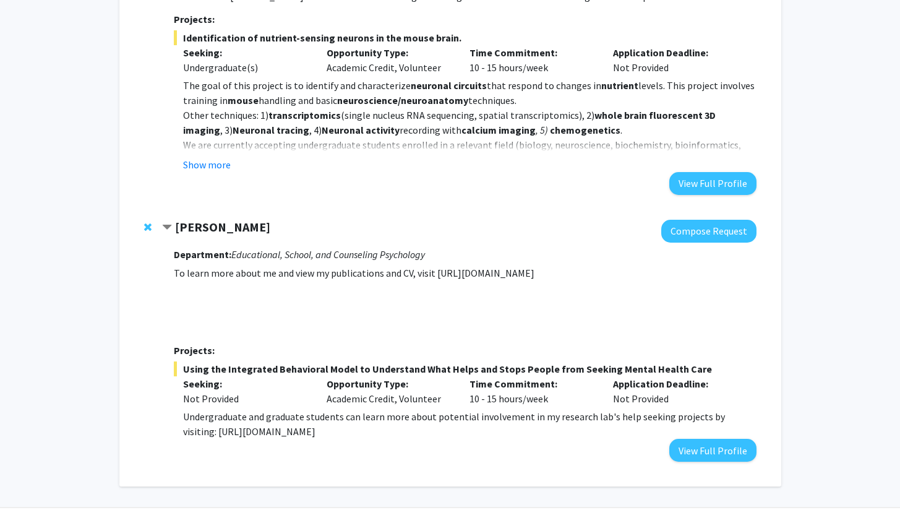
click at [231, 219] on strong "[PERSON_NAME]" at bounding box center [222, 226] width 95 height 15
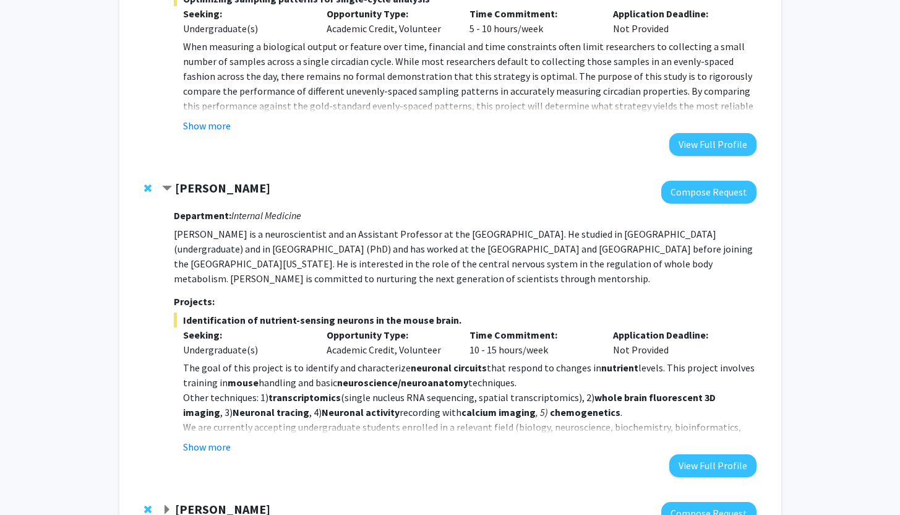
scroll to position [1030, 0]
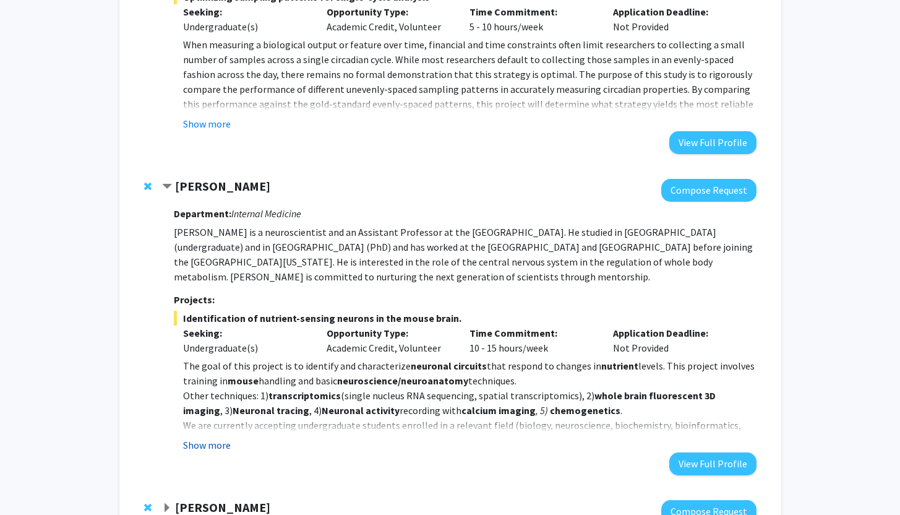
click at [216, 437] on button "Show more" at bounding box center [207, 444] width 48 height 15
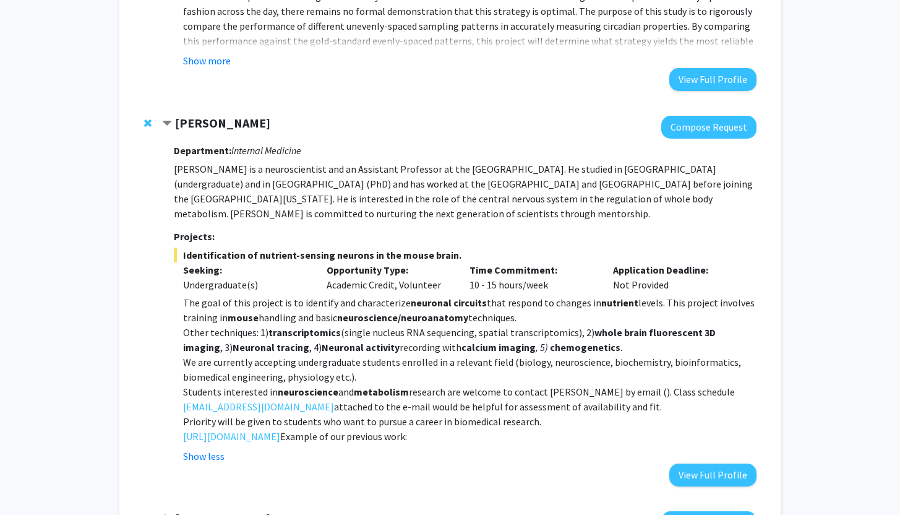
scroll to position [1048, 0]
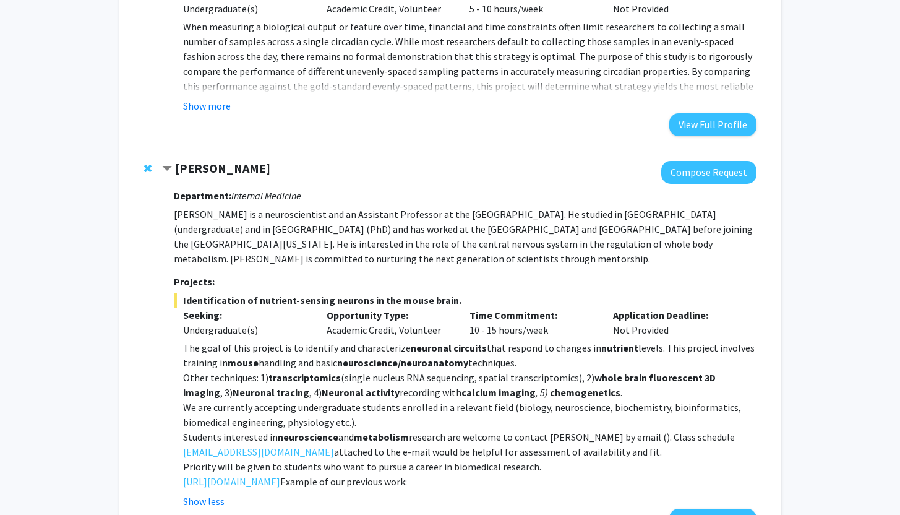
click at [146, 163] on span "Remove Ioannis Papazoglou from bookmarks" at bounding box center [147, 168] width 7 height 10
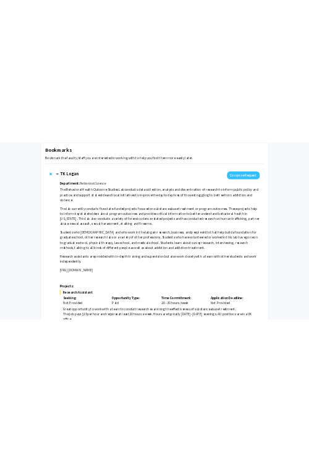
scroll to position [0, 0]
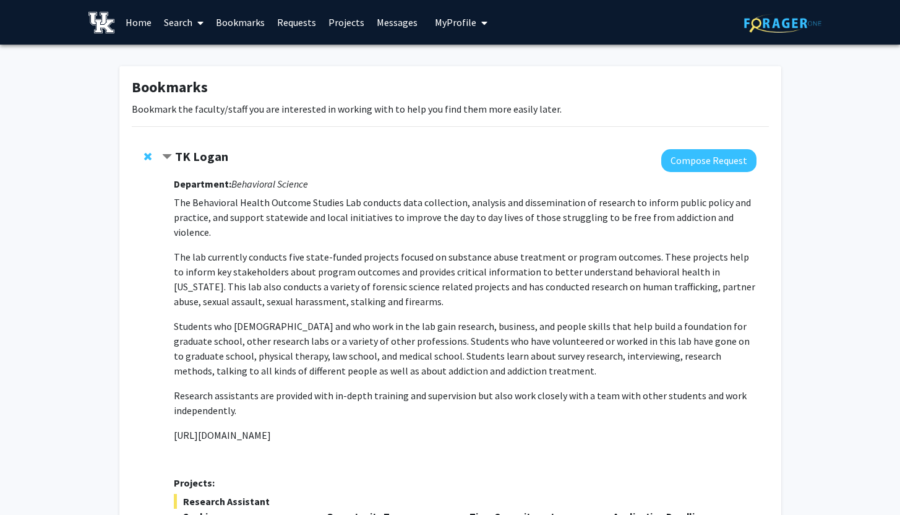
click at [199, 158] on strong "TK Logan" at bounding box center [201, 155] width 53 height 15
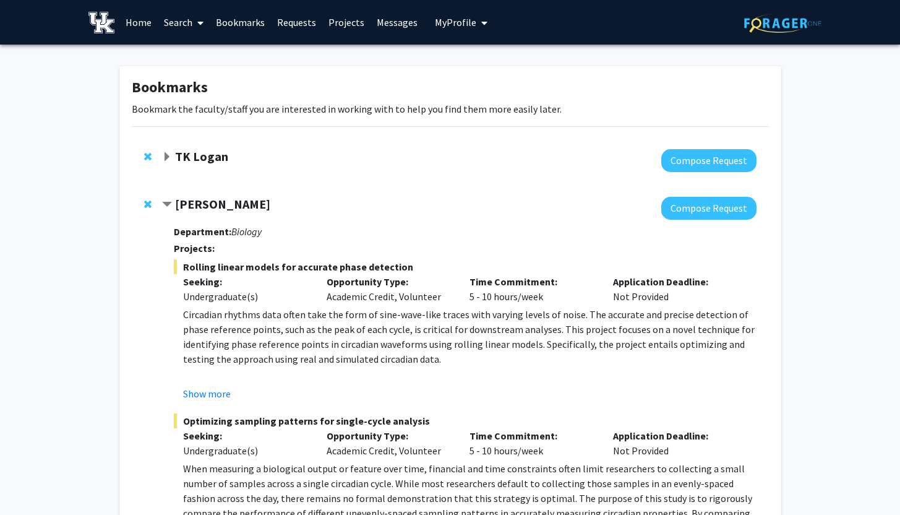
click at [196, 196] on strong "[PERSON_NAME]" at bounding box center [222, 203] width 95 height 15
